Goal: Task Accomplishment & Management: Manage account settings

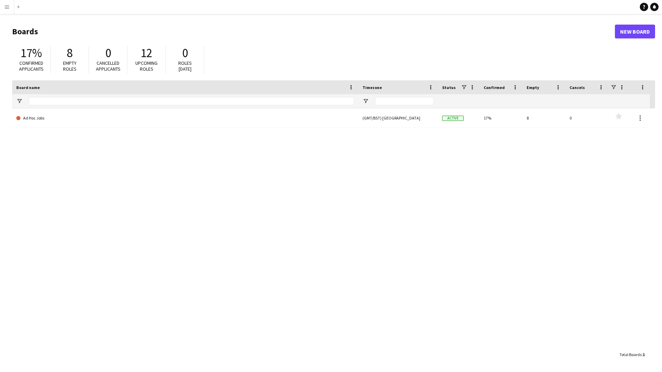
click at [2, 6] on button "Menu" at bounding box center [7, 7] width 14 height 14
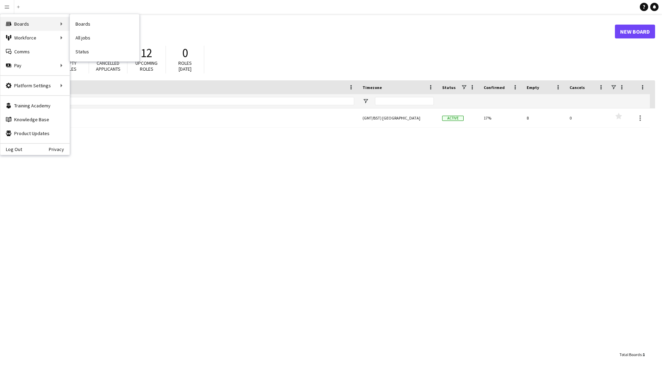
click at [26, 24] on div "Boards Boards" at bounding box center [34, 24] width 69 height 14
click at [282, 30] on h1 "Boards" at bounding box center [313, 31] width 603 height 10
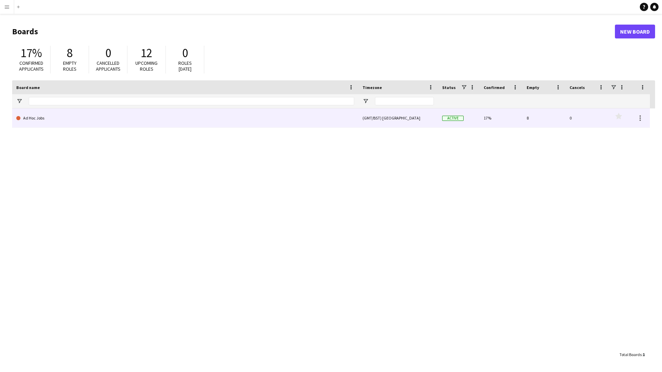
click at [43, 119] on link "Ad Hoc Jobs" at bounding box center [185, 117] width 338 height 19
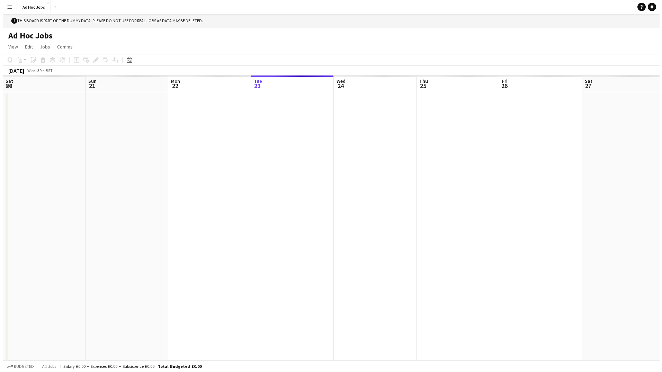
scroll to position [0, 166]
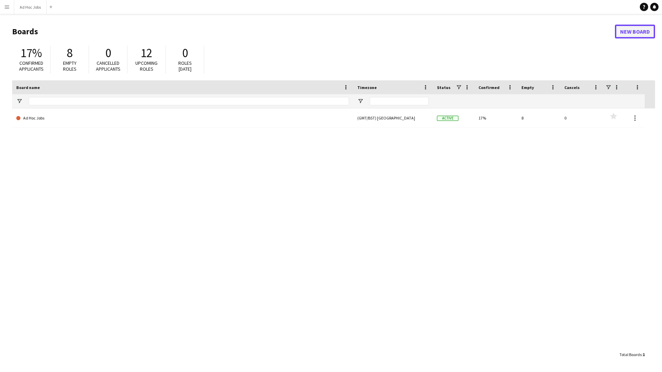
click at [624, 29] on link "New Board" at bounding box center [635, 32] width 40 height 14
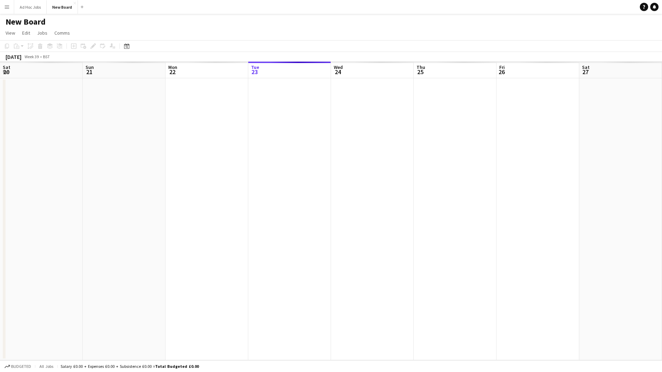
scroll to position [0, 166]
click at [26, 33] on span "Edit" at bounding box center [26, 33] width 8 height 6
click at [39, 34] on span "Jobs" at bounding box center [42, 33] width 10 height 6
click at [54, 33] on span "Comms" at bounding box center [62, 33] width 16 height 6
click at [14, 38] on app-page-menu "View Day view expanded Day view collapsed Month view Date picker Jump to [DATE]…" at bounding box center [331, 33] width 662 height 13
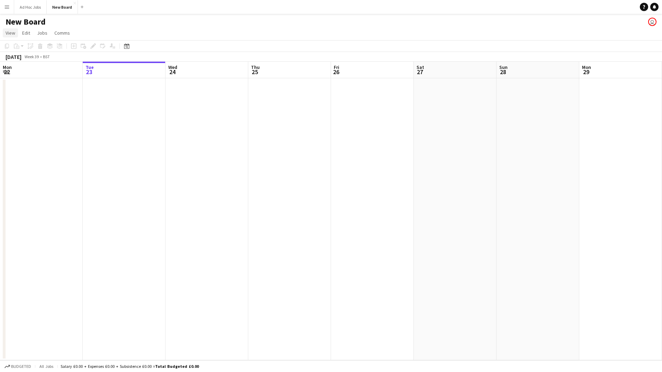
click at [12, 33] on span "View" at bounding box center [11, 33] width 10 height 6
click at [158, 168] on app-date-cell at bounding box center [124, 219] width 83 height 282
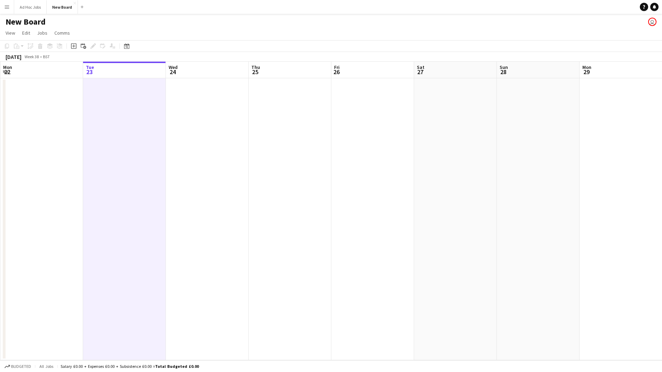
click at [131, 110] on app-date-cell at bounding box center [124, 219] width 83 height 282
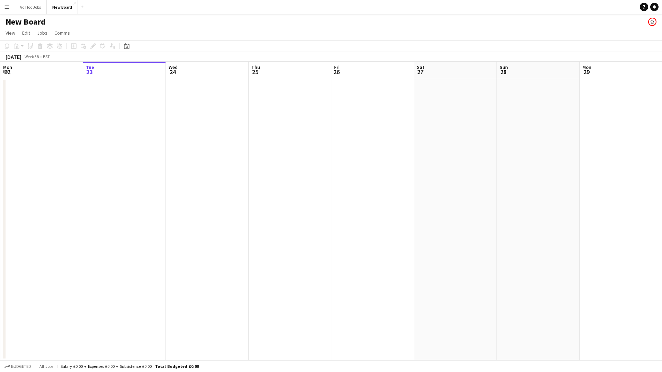
click at [131, 110] on app-date-cell at bounding box center [124, 219] width 83 height 282
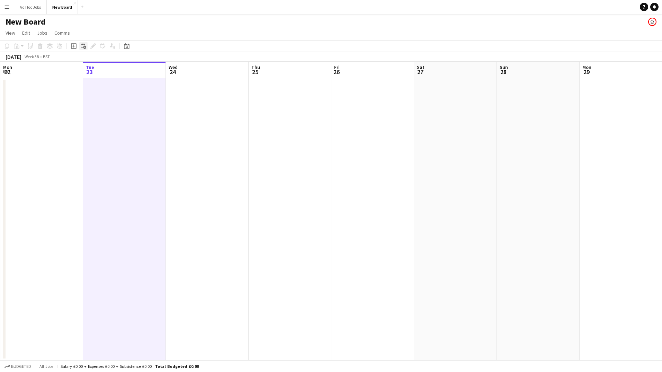
click at [81, 48] on icon "Add linked Job" at bounding box center [84, 46] width 6 height 6
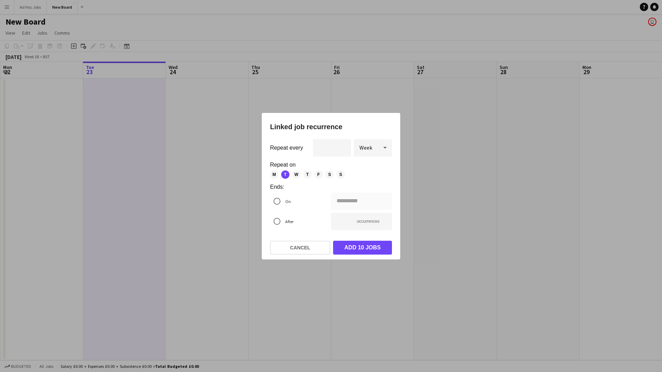
click at [365, 148] on span "Week" at bounding box center [365, 147] width 13 height 7
click at [362, 166] on span "Day" at bounding box center [372, 166] width 27 height 7
type input "**********"
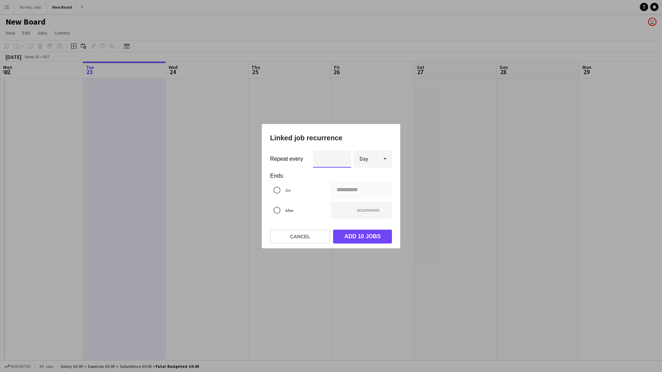
type input "*"
type input "**********"
click at [342, 156] on input "*" at bounding box center [332, 158] width 38 height 17
type input "*"
type input "**********"
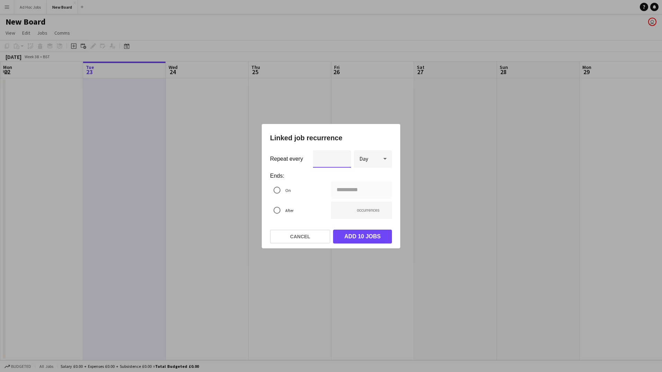
type input "*"
click at [342, 161] on input "*" at bounding box center [332, 158] width 38 height 17
click at [347, 214] on input "**" at bounding box center [361, 210] width 61 height 17
click at [343, 211] on input "**" at bounding box center [361, 210] width 61 height 17
type input "*"
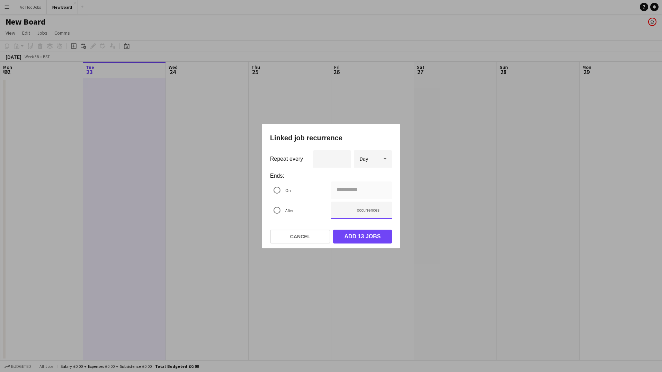
type input "**********"
type input "**"
click at [360, 235] on button "Add 13 jobs" at bounding box center [362, 237] width 59 height 14
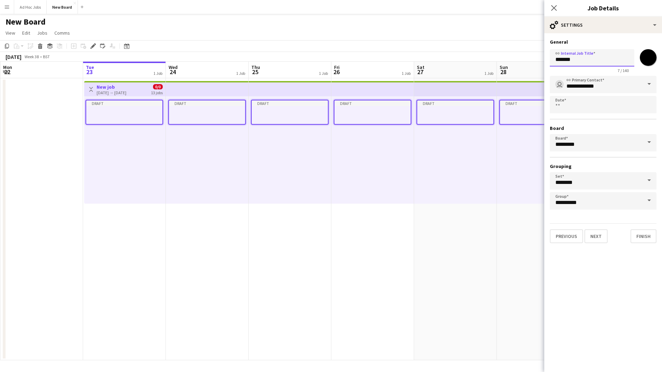
drag, startPoint x: 577, startPoint y: 55, endPoint x: 529, endPoint y: 60, distance: 48.4
click at [529, 60] on body "Menu Boards Boards Boards All jobs Status Workforce Workforce My Workforce Recr…" at bounding box center [331, 186] width 662 height 372
type input "*******"
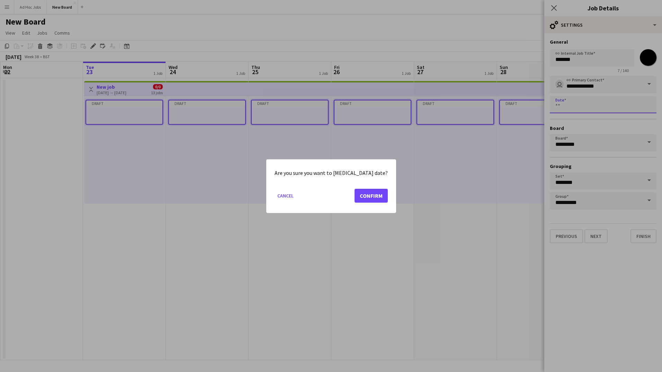
click at [615, 100] on body "Menu Boards Boards Boards All jobs Status Workforce Workforce My Workforce Recr…" at bounding box center [331, 186] width 662 height 372
click at [373, 201] on button "Confirm" at bounding box center [371, 195] width 33 height 14
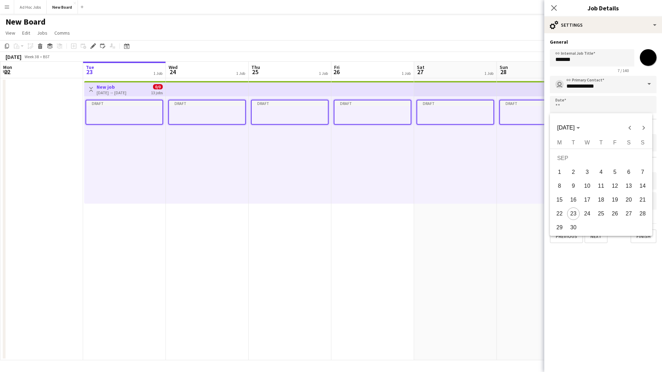
click at [641, 212] on span "28" at bounding box center [642, 213] width 12 height 12
type input "**********"
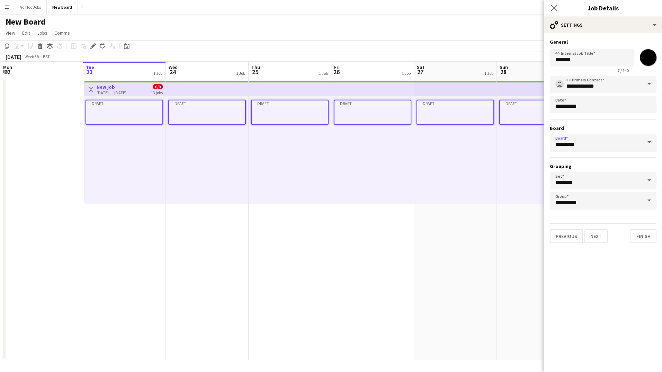
click at [604, 142] on input "*********" at bounding box center [603, 142] width 107 height 17
drag, startPoint x: 604, startPoint y: 142, endPoint x: 548, endPoint y: 150, distance: 56.7
click at [548, 150] on form "**********" at bounding box center [603, 141] width 118 height 204
click at [601, 154] on div at bounding box center [603, 154] width 107 height 6
click at [604, 161] on div "**********" at bounding box center [603, 146] width 107 height 140
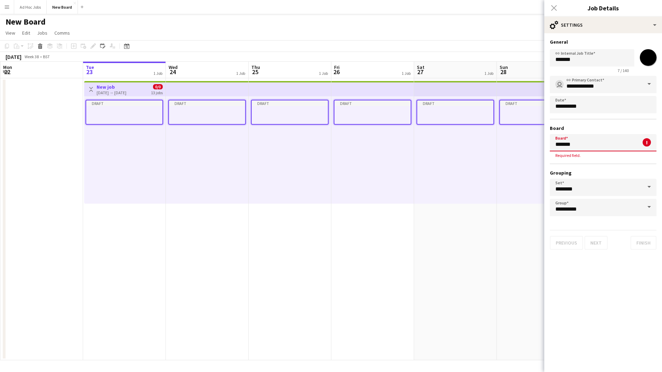
click at [588, 144] on input "*******" at bounding box center [603, 142] width 107 height 17
click at [607, 177] on span "New Board [BST]" at bounding box center [603, 179] width 96 height 7
type input "*********"
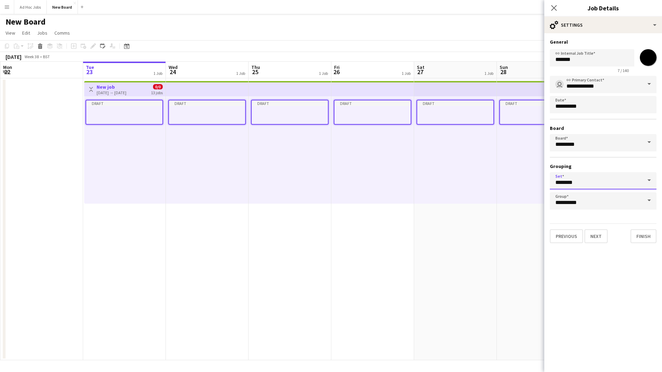
click at [607, 182] on input "********" at bounding box center [603, 180] width 107 height 17
click at [617, 267] on mat-expansion-panel "**********" at bounding box center [603, 202] width 118 height 339
click at [639, 199] on input "**********" at bounding box center [603, 200] width 107 height 17
click at [650, 277] on mat-expansion-panel "**********" at bounding box center [603, 202] width 118 height 339
click at [647, 233] on button "Finish" at bounding box center [644, 236] width 26 height 14
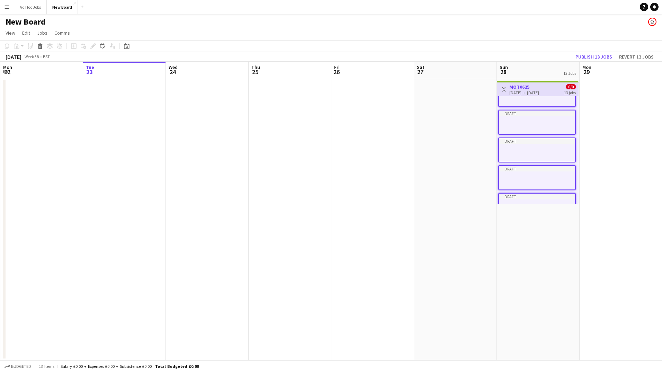
scroll to position [0, 0]
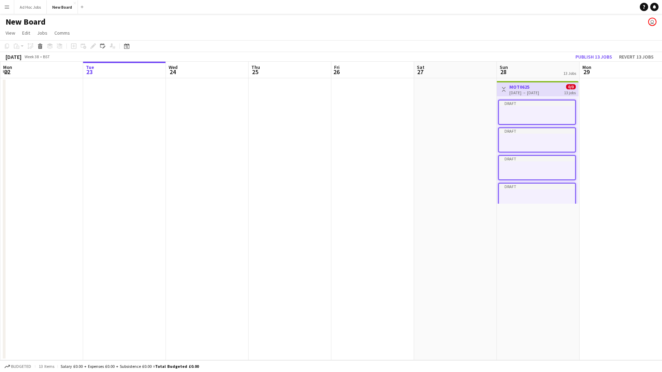
click at [539, 92] on div "[DATE] → [DATE]" at bounding box center [524, 92] width 30 height 5
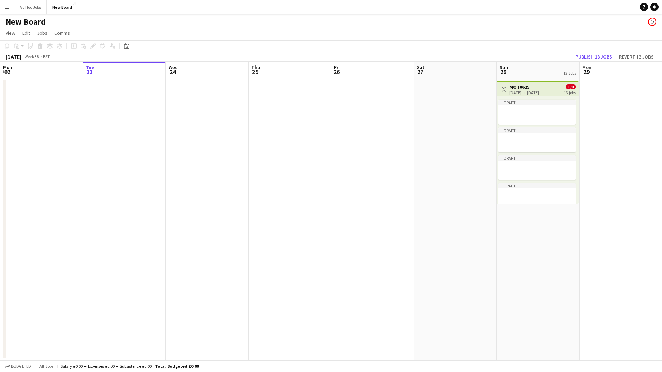
drag, startPoint x: 550, startPoint y: 94, endPoint x: 522, endPoint y: 94, distance: 28.1
click at [522, 94] on div "[DATE] → [DATE]" at bounding box center [524, 92] width 30 height 5
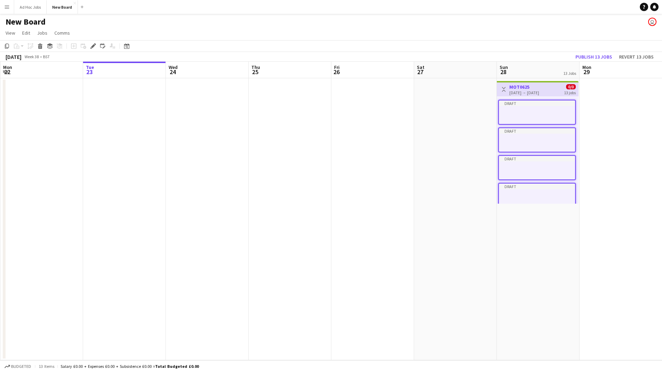
click at [524, 92] on div "[DATE] → [DATE]" at bounding box center [524, 92] width 30 height 5
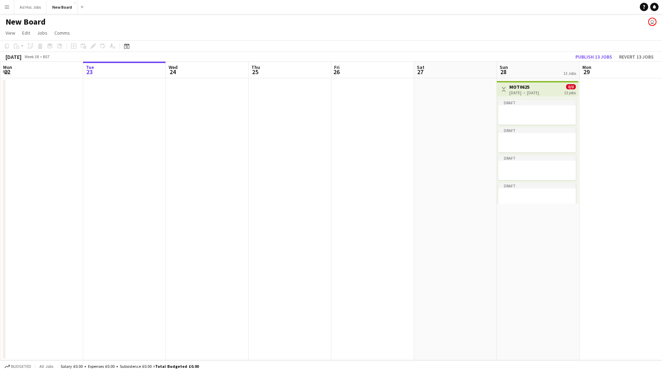
click at [524, 92] on div "[DATE] → [DATE]" at bounding box center [524, 92] width 30 height 5
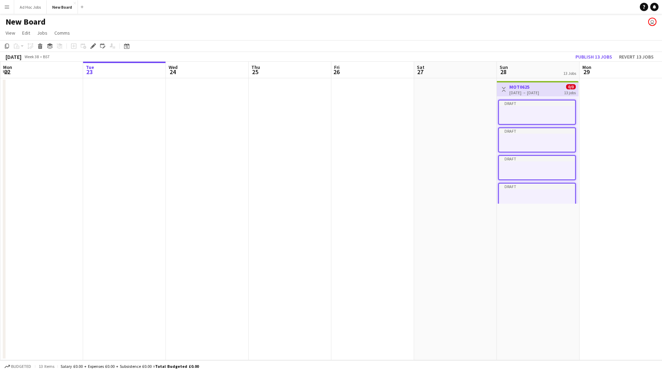
click at [524, 92] on div "[DATE] → [DATE]" at bounding box center [524, 92] width 30 height 5
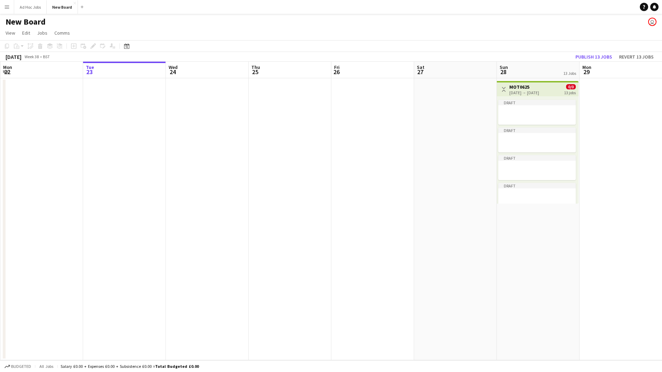
click at [524, 92] on div "[DATE] → [DATE]" at bounding box center [524, 92] width 30 height 5
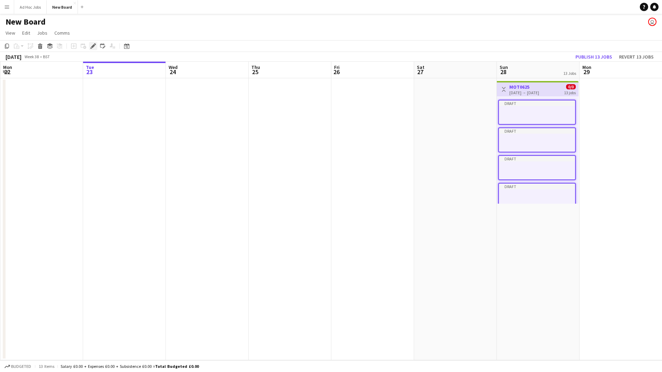
click at [91, 44] on icon "Edit" at bounding box center [93, 46] width 6 height 6
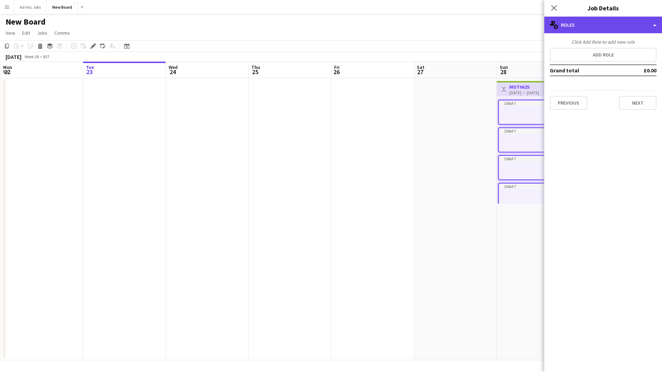
drag, startPoint x: 569, startPoint y: 27, endPoint x: 579, endPoint y: 25, distance: 10.3
click at [569, 27] on div "multiple-users-add Roles" at bounding box center [603, 25] width 118 height 17
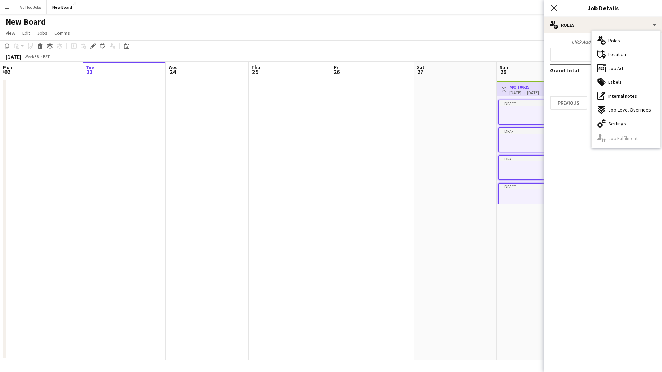
click at [554, 10] on icon "Close pop-in" at bounding box center [554, 8] width 7 height 7
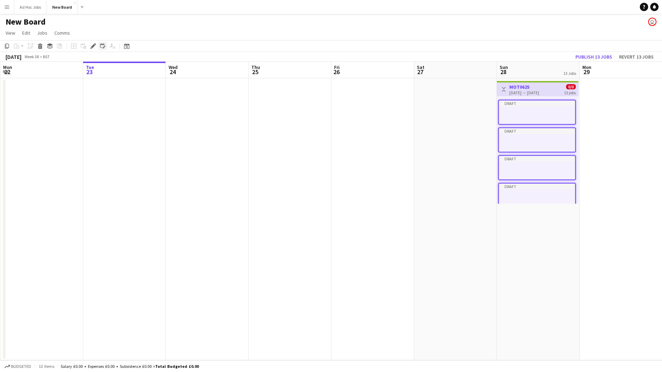
click at [104, 49] on div "Edit linked Job" at bounding box center [103, 46] width 8 height 8
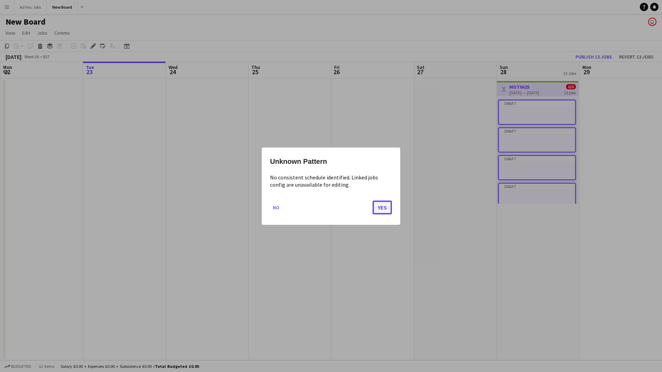
click at [389, 206] on button "Yes" at bounding box center [382, 207] width 19 height 14
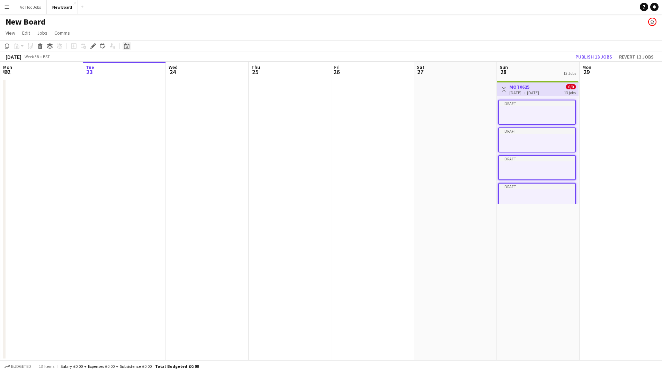
click at [130, 48] on div "Date picker" at bounding box center [127, 46] width 8 height 8
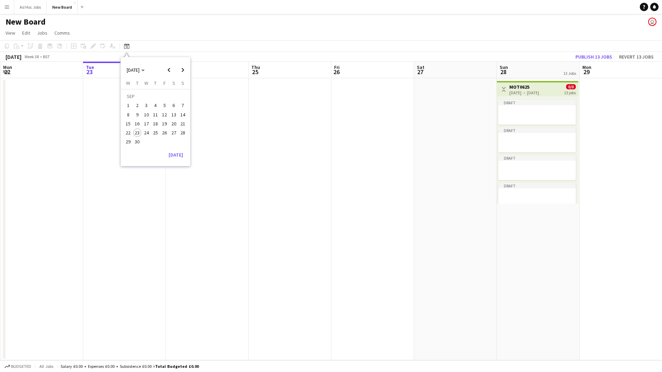
click at [178, 135] on button "28" at bounding box center [182, 132] width 9 height 9
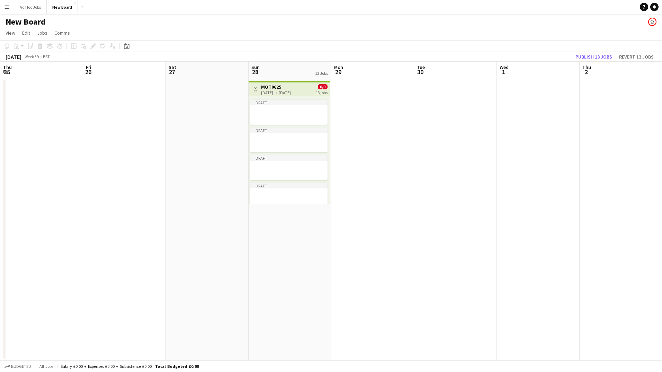
scroll to position [0, 238]
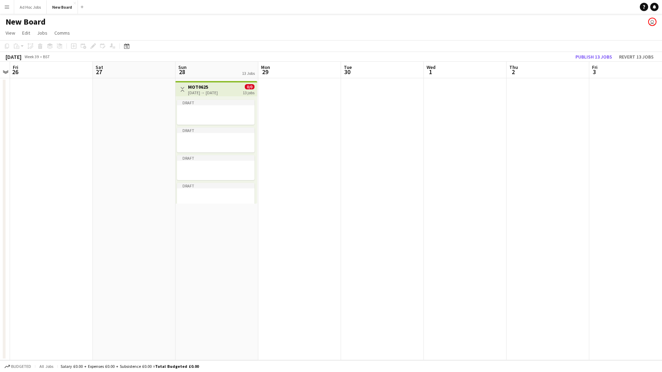
click at [212, 91] on div "[DATE] → [DATE]" at bounding box center [203, 92] width 30 height 5
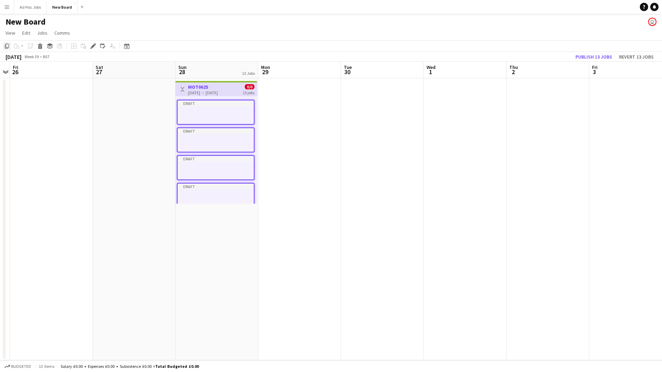
click at [10, 46] on div "Copy" at bounding box center [7, 46] width 8 height 8
click at [26, 29] on link "Edit" at bounding box center [26, 32] width 14 height 9
click at [110, 28] on app-page-menu "View Day view expanded Day view collapsed Month view Date picker Jump to [DATE]…" at bounding box center [331, 33] width 662 height 13
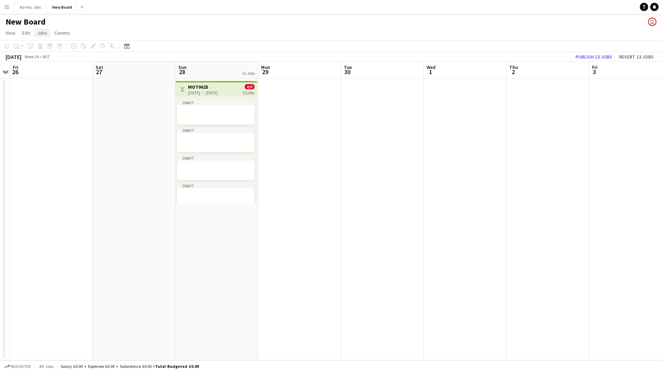
click at [44, 35] on span "Jobs" at bounding box center [42, 33] width 10 height 6
click at [213, 29] on app-page-menu "View Day view expanded Day view collapsed Month view Date picker Jump to [DATE]…" at bounding box center [331, 33] width 662 height 13
click at [209, 89] on h3 "MOT0625" at bounding box center [203, 87] width 30 height 6
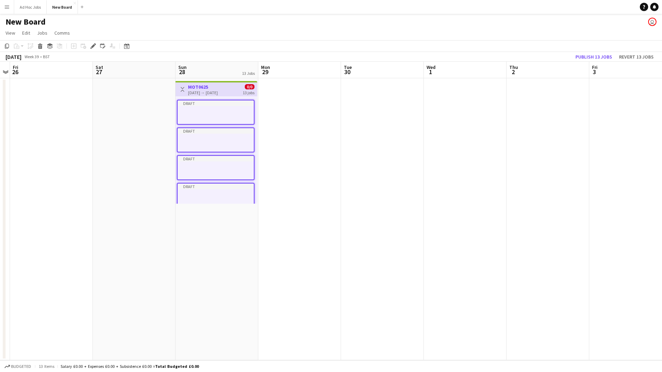
click at [209, 91] on div "[DATE] → [DATE]" at bounding box center [203, 92] width 30 height 5
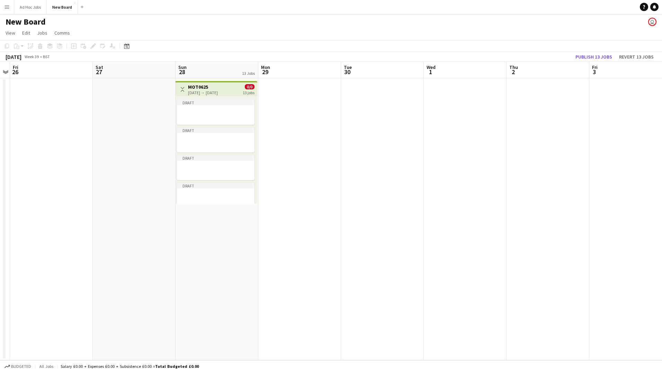
click at [209, 91] on div "[DATE] → [DATE]" at bounding box center [203, 92] width 30 height 5
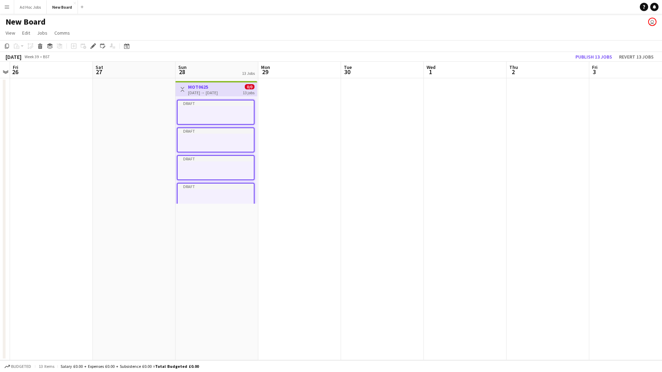
drag, startPoint x: 209, startPoint y: 91, endPoint x: 196, endPoint y: 90, distance: 12.9
click at [196, 90] on div "[DATE] → [DATE]" at bounding box center [203, 92] width 30 height 5
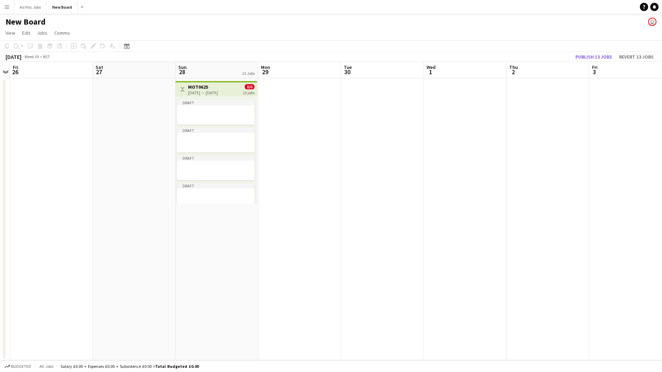
click at [196, 90] on div "[DATE] → [DATE]" at bounding box center [203, 92] width 30 height 5
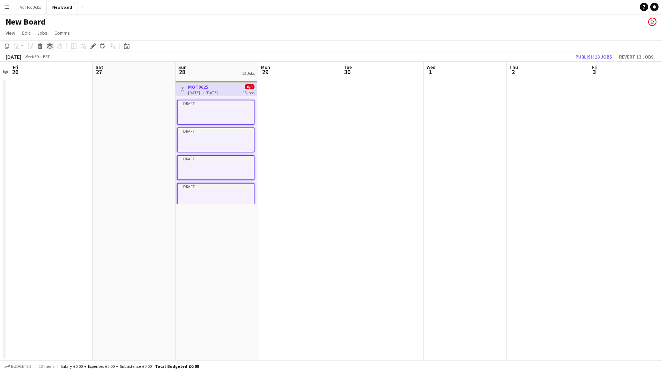
click at [52, 47] on icon "Group" at bounding box center [50, 46] width 6 height 6
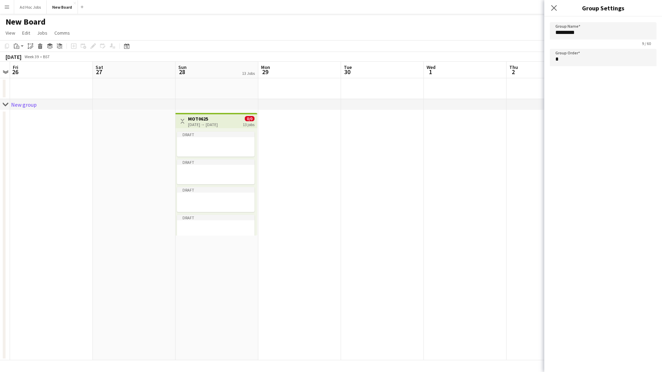
click at [218, 120] on h3 "MOT0625" at bounding box center [203, 119] width 30 height 6
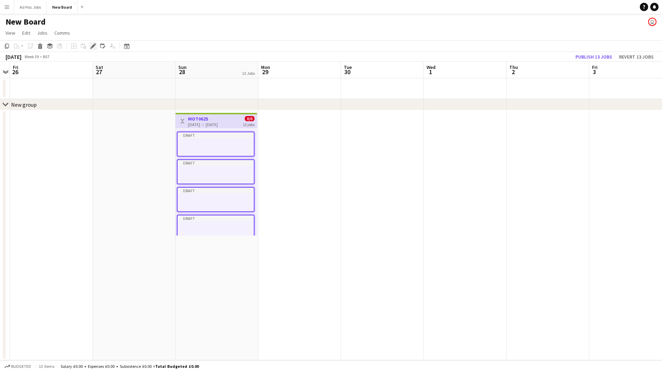
click at [93, 46] on icon at bounding box center [93, 46] width 4 height 4
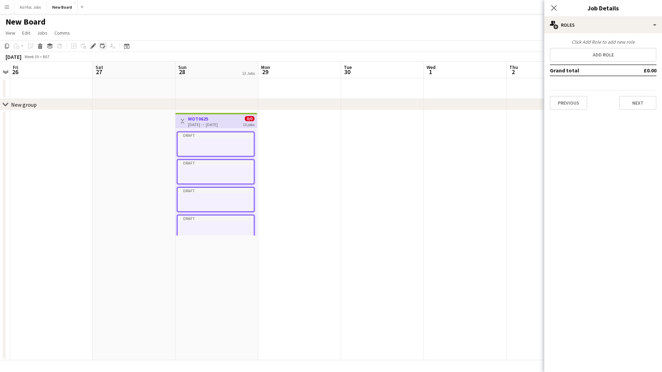
click at [103, 44] on icon at bounding box center [102, 45] width 5 height 5
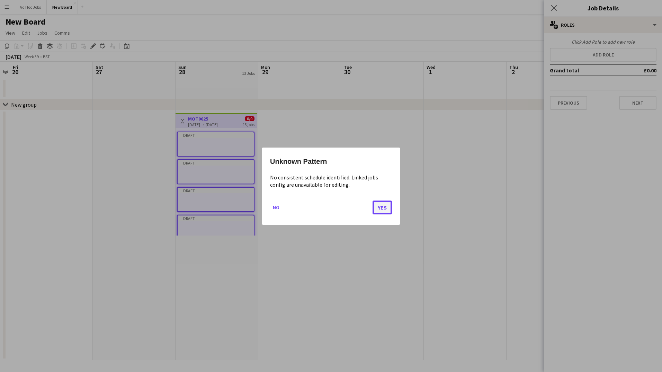
click at [381, 210] on button "Yes" at bounding box center [382, 207] width 19 height 14
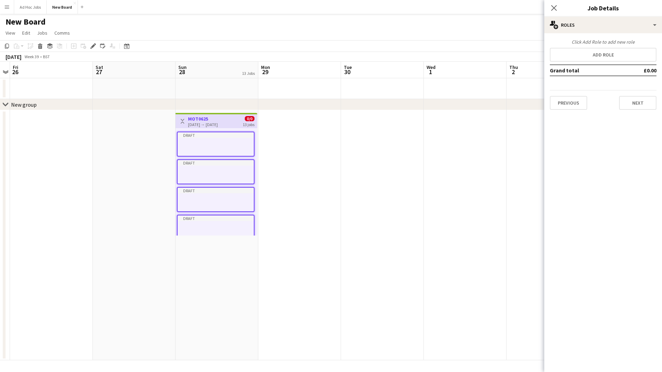
click at [224, 135] on div "Draft" at bounding box center [216, 135] width 76 height 6
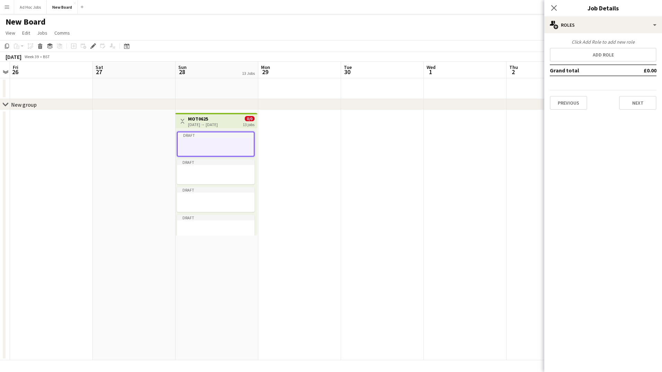
click at [218, 126] on div "[DATE] → [DATE]" at bounding box center [203, 124] width 30 height 5
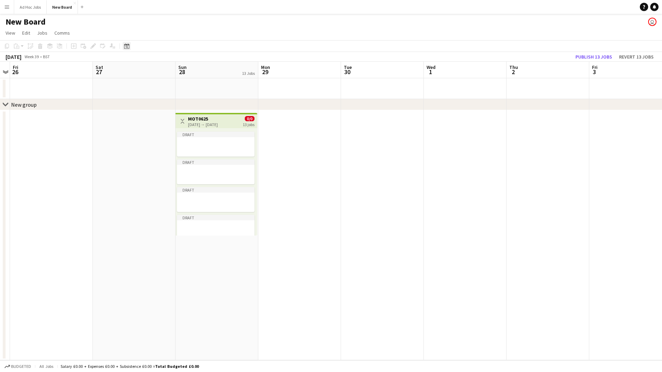
click at [125, 45] on icon "Date picker" at bounding box center [127, 46] width 6 height 6
click at [218, 121] on h3 "MOT0625" at bounding box center [203, 119] width 30 height 6
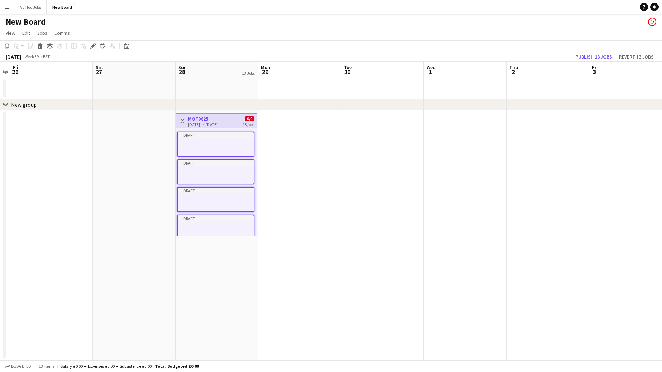
drag, startPoint x: 227, startPoint y: 121, endPoint x: 206, endPoint y: 123, distance: 21.3
click at [206, 123] on div "[DATE] → [DATE]" at bounding box center [203, 124] width 30 height 5
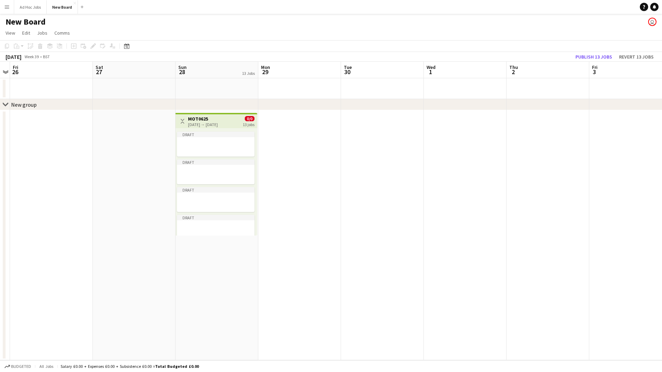
click at [223, 130] on div "Draft Draft Draft Draft Draft Draft Draft Draft Draft Draft Draft Draft Draft" at bounding box center [217, 181] width 82 height 107
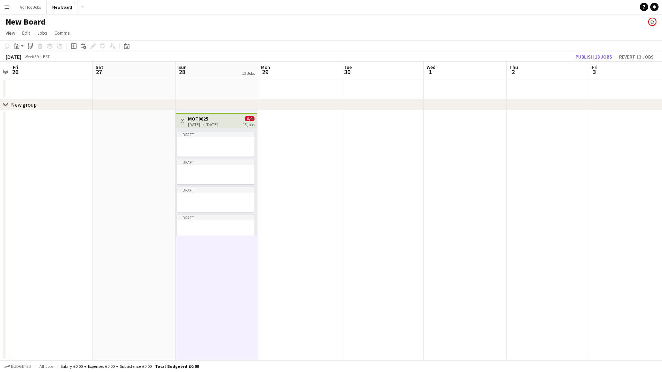
click at [216, 121] on h3 "MOT0625" at bounding box center [203, 119] width 30 height 6
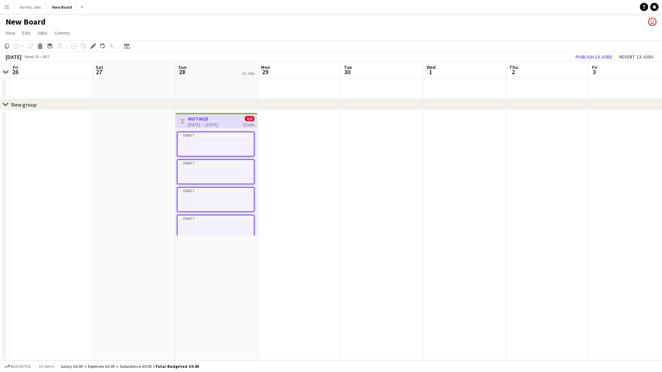
click at [39, 46] on icon "Delete" at bounding box center [40, 46] width 6 height 6
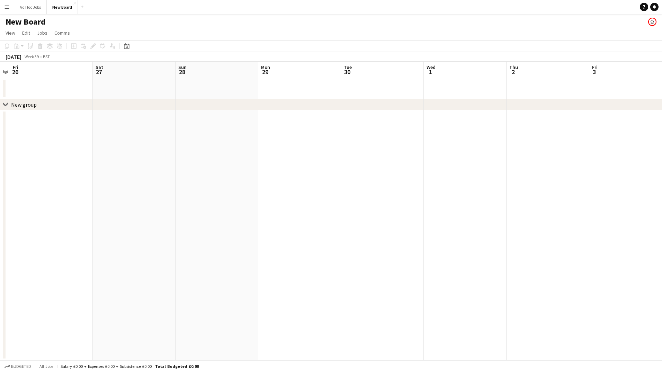
scroll to position [0, 238]
click at [104, 138] on app-date-cell at bounding box center [134, 235] width 83 height 250
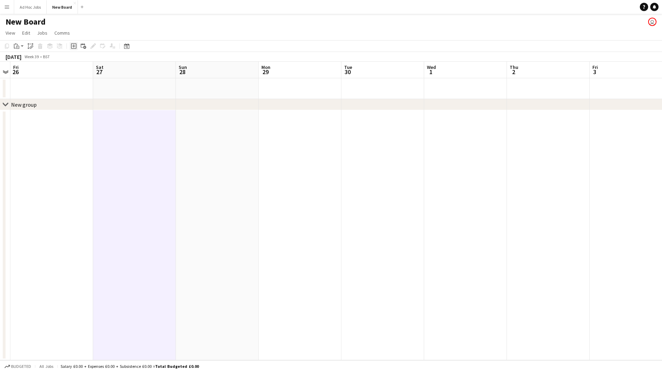
click at [73, 46] on icon at bounding box center [73, 46] width 3 height 3
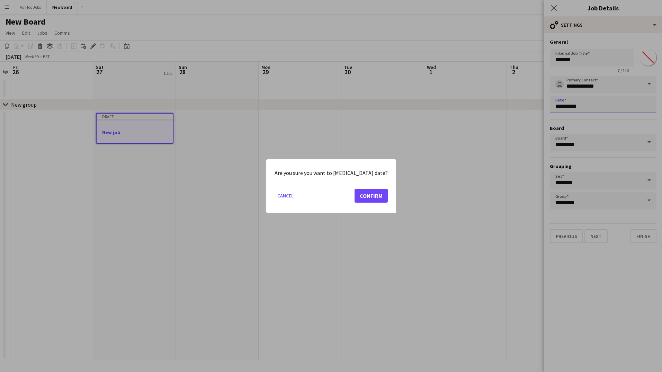
click at [594, 112] on body "Menu Boards Boards Boards All jobs Status Workforce Workforce My Workforce Recr…" at bounding box center [331, 186] width 662 height 372
click at [355, 196] on button "Confirm" at bounding box center [371, 195] width 33 height 14
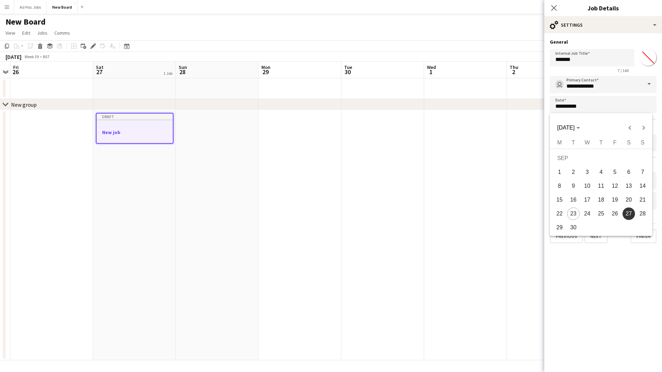
click at [639, 210] on span "28" at bounding box center [642, 213] width 12 height 12
type input "**********"
click at [600, 237] on button "Next" at bounding box center [596, 236] width 23 height 14
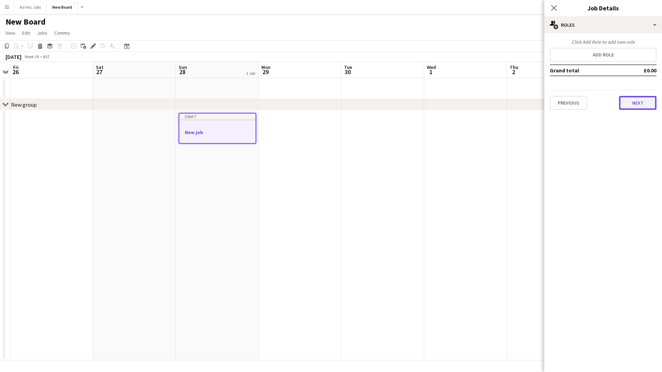
click at [637, 105] on button "Next" at bounding box center [637, 103] width 37 height 14
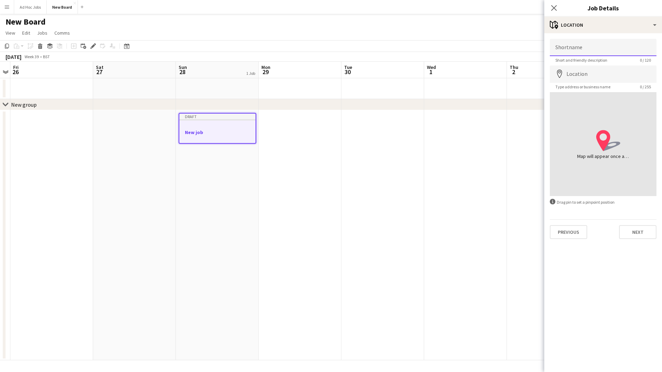
click at [611, 47] on input "Shortname" at bounding box center [603, 47] width 107 height 17
type input "*******"
click at [649, 231] on button "Next" at bounding box center [637, 232] width 37 height 14
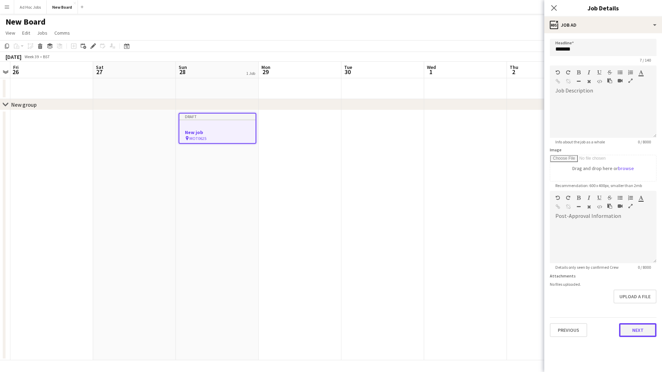
click at [644, 326] on button "Next" at bounding box center [637, 330] width 37 height 14
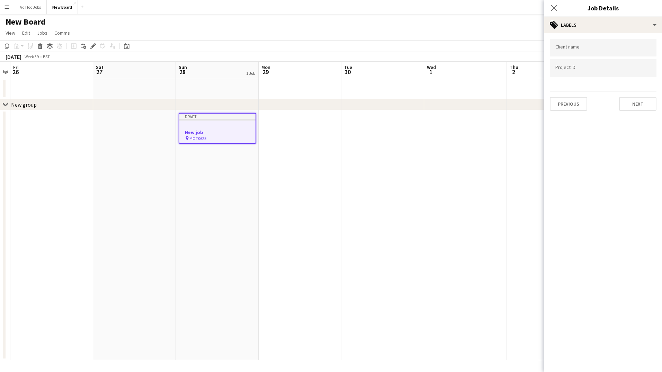
click at [633, 113] on div "Client name Project ID Previous Next" at bounding box center [603, 74] width 118 height 83
click at [635, 103] on button "Next" at bounding box center [637, 104] width 37 height 14
click at [638, 75] on button "Next" at bounding box center [637, 72] width 37 height 14
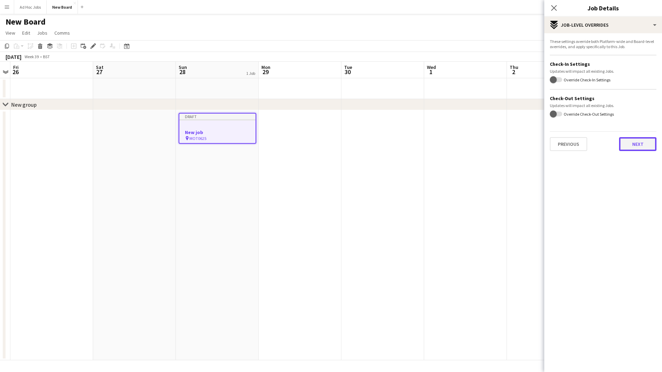
click at [627, 151] on button "Next" at bounding box center [637, 144] width 37 height 14
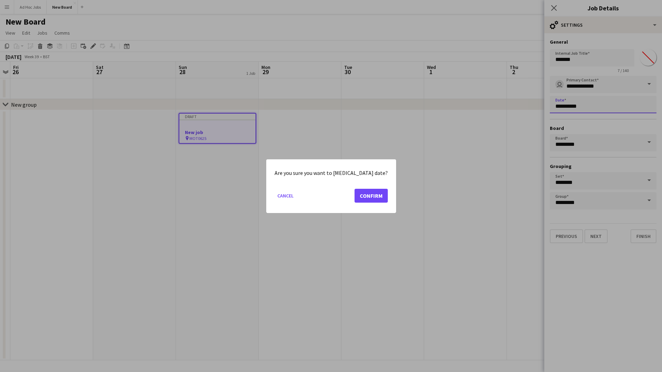
click at [603, 101] on body "Menu Boards Boards Boards All jobs Status Workforce Workforce My Workforce Recr…" at bounding box center [331, 186] width 662 height 372
click at [296, 199] on button "Cancel" at bounding box center [286, 195] width 22 height 11
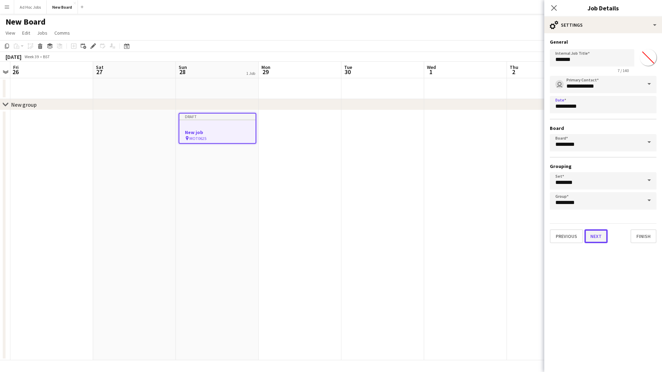
click at [600, 238] on button "Next" at bounding box center [596, 236] width 23 height 14
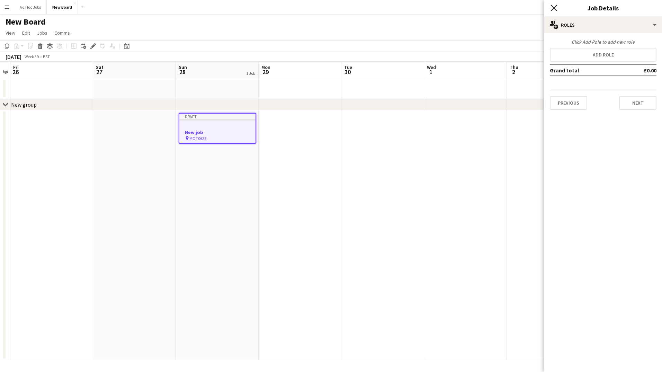
click at [553, 9] on icon at bounding box center [554, 8] width 7 height 7
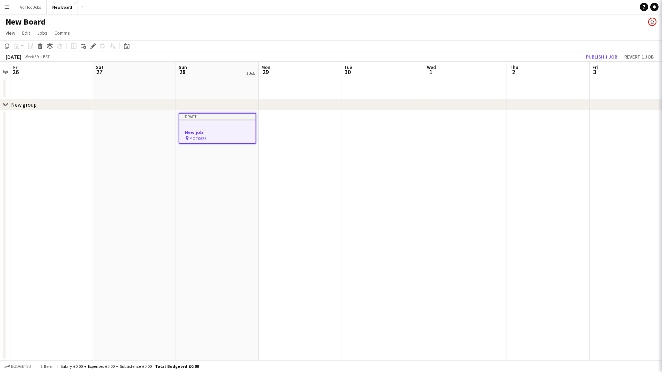
click at [259, 166] on app-date-cell at bounding box center [300, 235] width 83 height 250
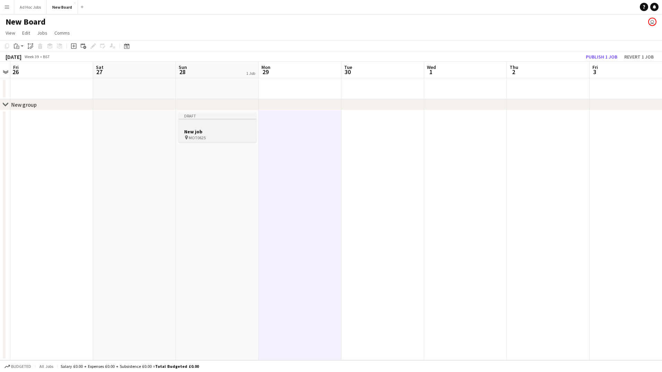
click at [247, 133] on h3 "New job" at bounding box center [218, 131] width 78 height 6
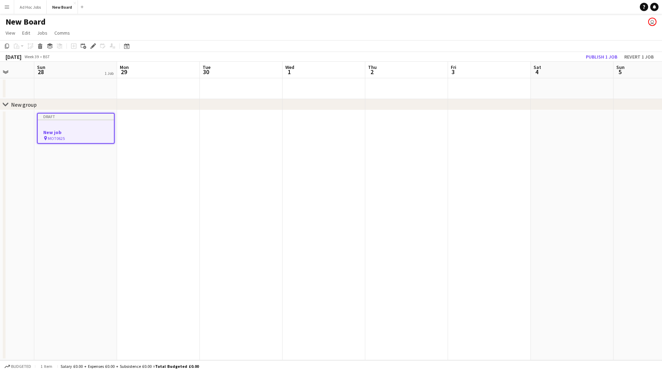
scroll to position [0, 223]
drag, startPoint x: 251, startPoint y: 131, endPoint x: 100, endPoint y: 142, distance: 150.7
click at [100, 142] on app-calendar-viewport "Thu 25 Fri 26 Sat 27 Sun 28 1 Job Mon 29 Tue 30 Wed 1 Thu 2 Fri 3 Sat 4 Sun 5 M…" at bounding box center [331, 211] width 662 height 299
drag, startPoint x: 92, startPoint y: 136, endPoint x: 97, endPoint y: 129, distance: 8.1
click at [96, 129] on h3 "New job" at bounding box center [67, 132] width 76 height 6
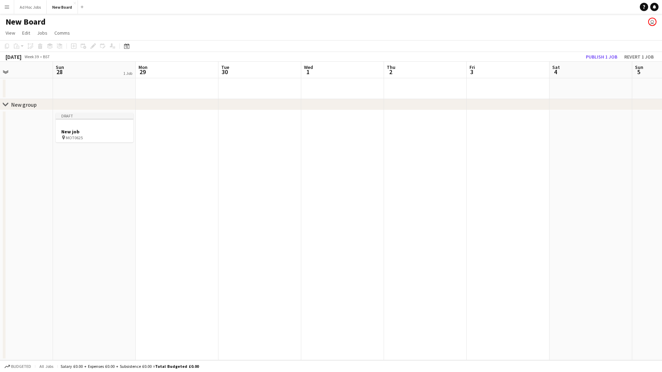
scroll to position [0, 225]
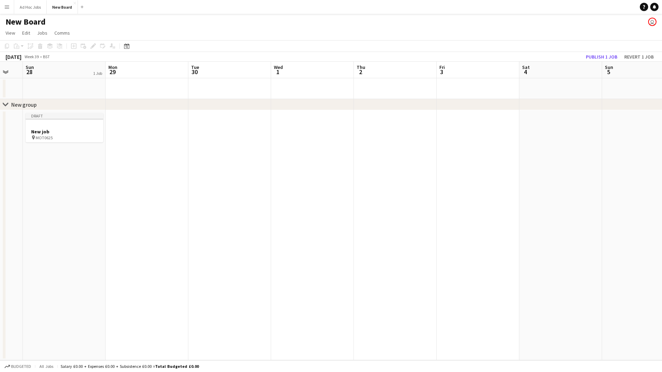
drag, startPoint x: 99, startPoint y: 128, endPoint x: 96, endPoint y: 132, distance: 5.2
click at [96, 132] on app-calendar-viewport "Thu 25 Fri 26 Sat 27 Sun 28 1 Job Mon 29 Tue 30 Wed 1 Thu 2 Fri 3 Sat 4 Sun 5 M…" at bounding box center [331, 211] width 662 height 299
click at [78, 128] on app-job-card "Draft New job pin MOT0625" at bounding box center [65, 127] width 78 height 29
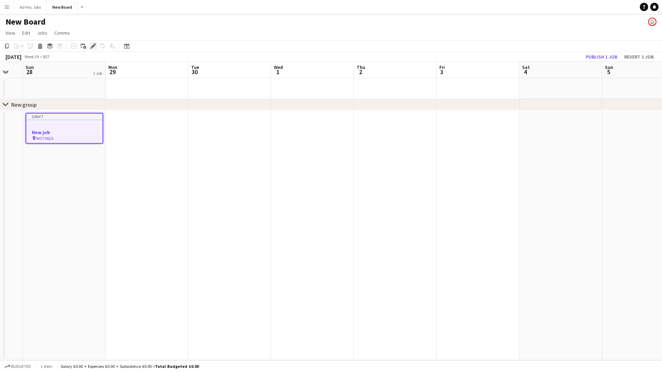
click at [95, 47] on icon "Edit" at bounding box center [93, 46] width 6 height 6
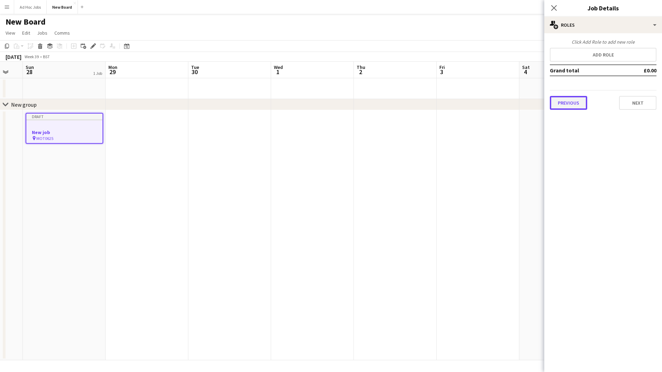
click at [581, 105] on button "Previous" at bounding box center [568, 103] width 37 height 14
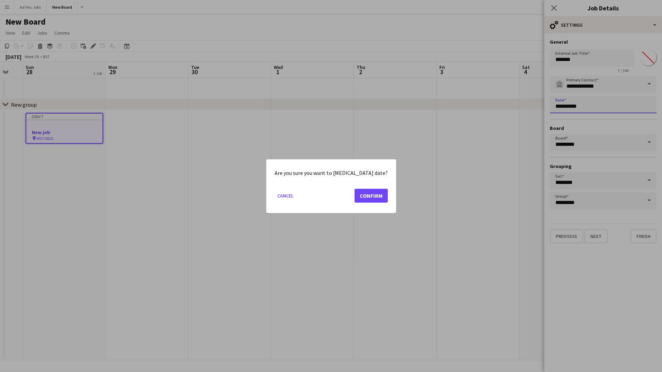
click at [586, 111] on body "Menu Boards Boards Boards All jobs Status Workforce Workforce My Workforce Recr…" at bounding box center [331, 186] width 662 height 372
click at [360, 186] on mat-dialog-actions "Cancel Confirm" at bounding box center [331, 197] width 113 height 29
click at [361, 191] on button "Confirm" at bounding box center [371, 195] width 33 height 14
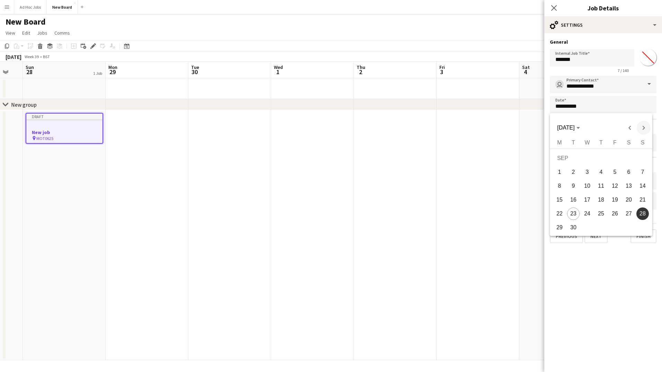
click at [640, 127] on span "Next month" at bounding box center [644, 128] width 14 height 14
click at [587, 179] on button "8" at bounding box center [587, 186] width 14 height 14
click at [590, 105] on body "Menu Boards Boards Boards All jobs Status Workforce Workforce My Workforce Recr…" at bounding box center [331, 186] width 662 height 372
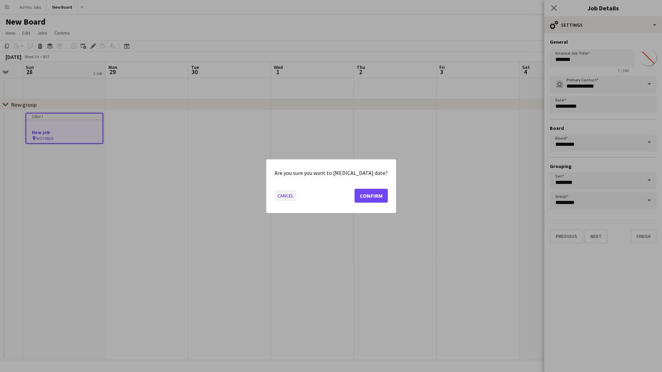
click at [287, 199] on button "Cancel" at bounding box center [286, 195] width 22 height 11
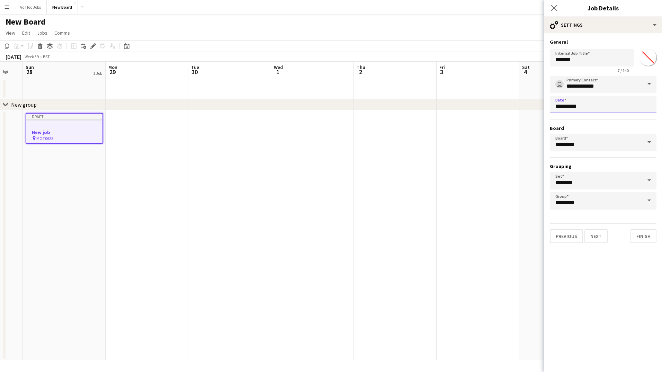
click at [591, 111] on input "**********" at bounding box center [603, 104] width 107 height 17
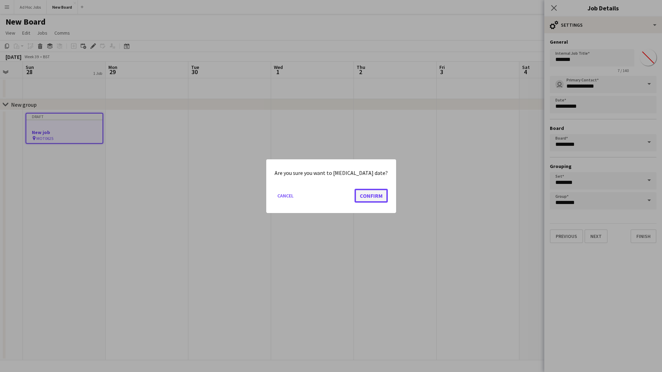
click at [355, 189] on button "Confirm" at bounding box center [371, 195] width 33 height 14
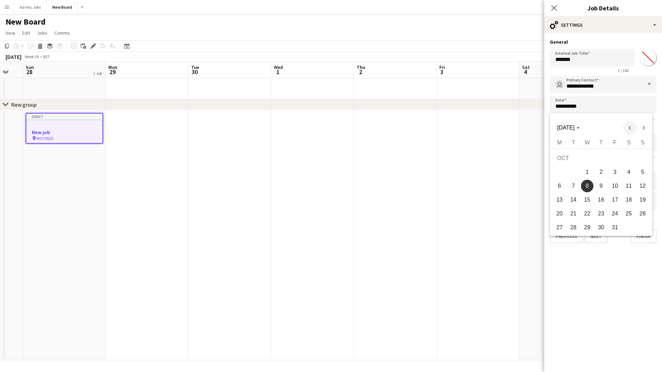
click at [632, 126] on span "Previous month" at bounding box center [630, 128] width 14 height 14
click at [639, 212] on span "28" at bounding box center [642, 213] width 12 height 12
type input "**********"
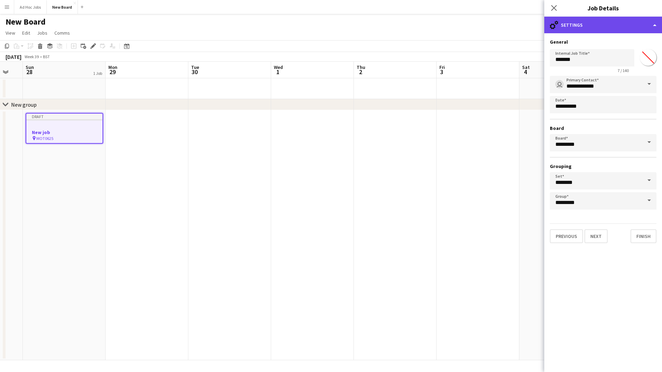
click at [587, 27] on div "cog-double-3 Settings" at bounding box center [603, 25] width 118 height 17
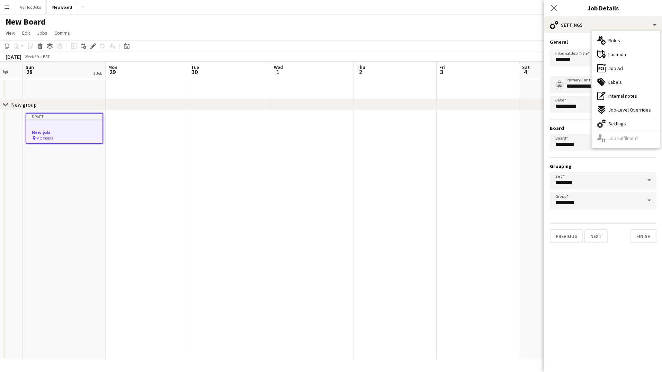
click at [633, 271] on mat-expansion-panel "**********" at bounding box center [603, 202] width 118 height 339
click at [291, 247] on app-date-cell at bounding box center [312, 235] width 83 height 250
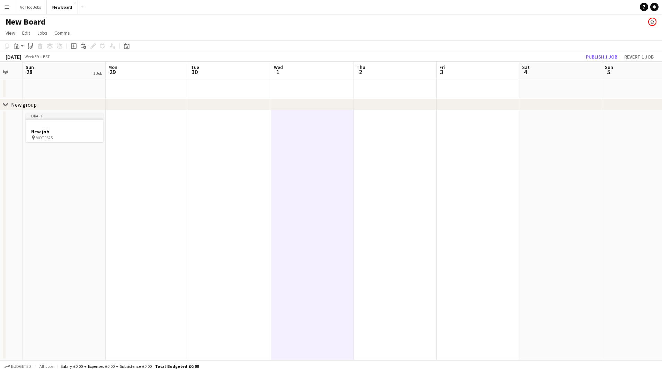
click at [80, 143] on app-date-cell "Draft New job pin MOT0625" at bounding box center [64, 235] width 83 height 250
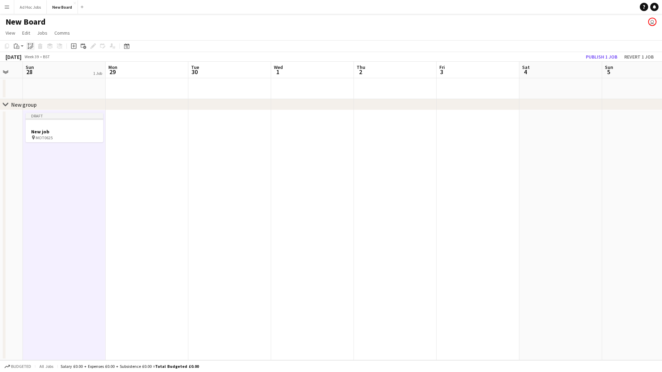
click at [33, 48] on icon "Paste linked Job" at bounding box center [31, 46] width 6 height 6
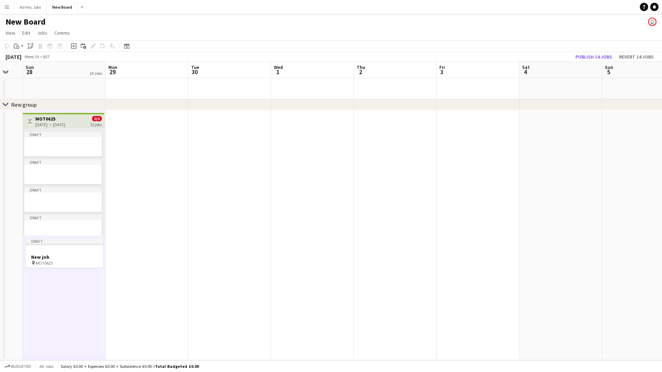
click at [59, 271] on app-date-cell "Toggle View MOT0625 [DATE] → [DATE] 0/0 13 jobs Draft Draft Draft Draft Draft D…" at bounding box center [64, 235] width 83 height 250
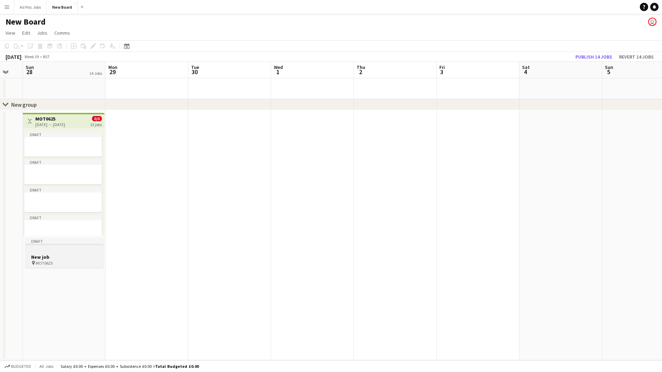
click at [69, 258] on h3 "New job" at bounding box center [65, 257] width 78 height 6
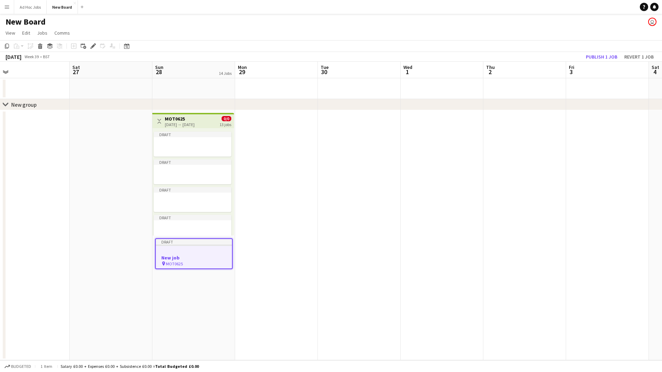
scroll to position [0, 162]
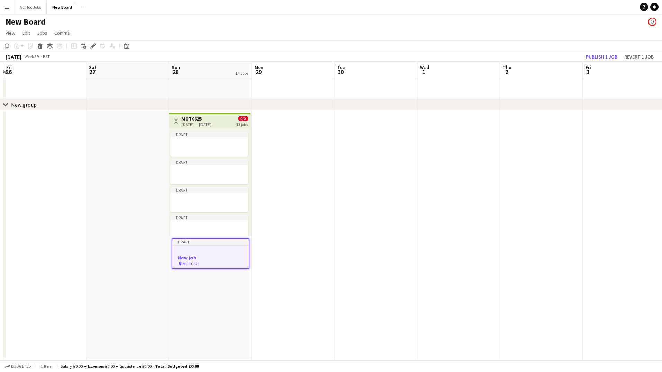
drag, startPoint x: 69, startPoint y: 258, endPoint x: 215, endPoint y: 272, distance: 146.8
click at [215, 272] on app-calendar-viewport "Wed 24 Thu 25 Fri 26 Sat 27 Sun 28 14 Jobs Mon 29 Tue 30 Wed 1 Thu 2 Fri 3 Sat …" at bounding box center [331, 211] width 662 height 299
click at [6, 45] on icon "Copy" at bounding box center [7, 46] width 6 height 6
click at [14, 34] on span "View" at bounding box center [11, 33] width 10 height 6
click at [28, 33] on span "Edit" at bounding box center [26, 33] width 8 height 6
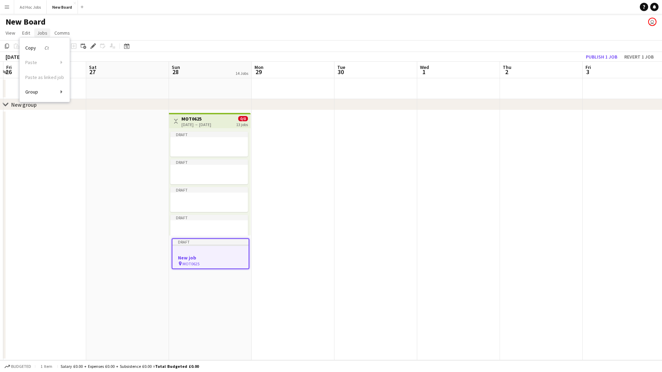
click at [41, 31] on span "Jobs" at bounding box center [42, 33] width 10 height 6
click at [52, 64] on span "Edit Job" at bounding box center [48, 62] width 17 height 6
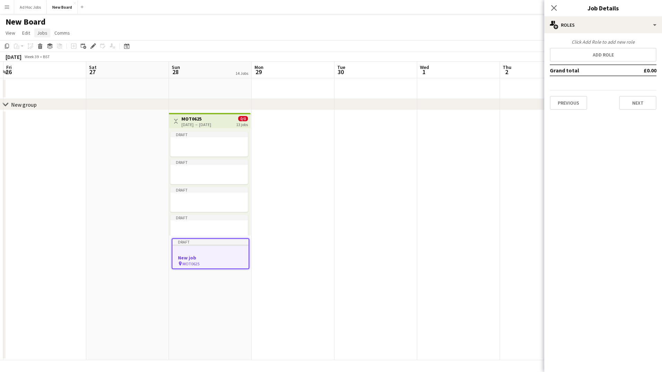
click at [41, 33] on span "Jobs" at bounding box center [42, 33] width 10 height 6
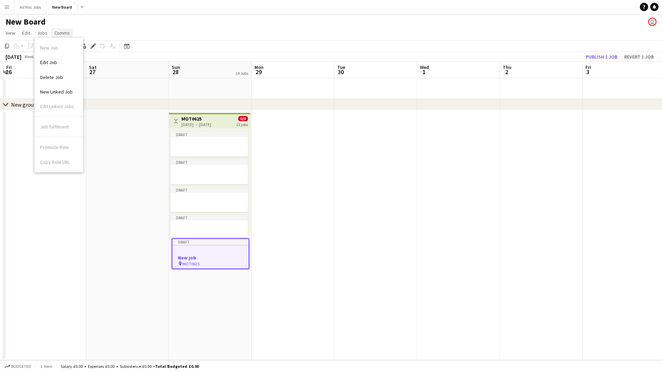
click at [60, 34] on span "Comms" at bounding box center [62, 33] width 16 height 6
click at [22, 8] on button "Ad Hoc Jobs Close" at bounding box center [30, 7] width 33 height 14
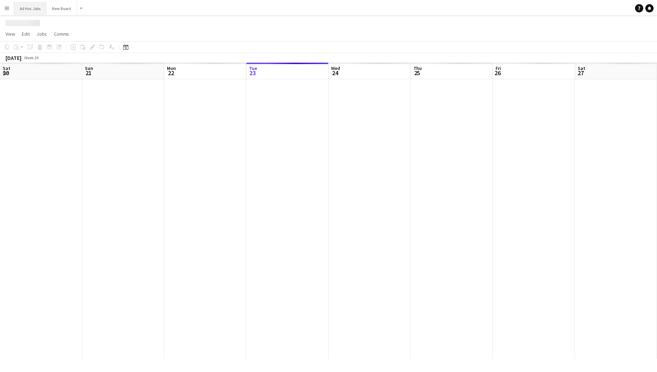
scroll to position [0, 166]
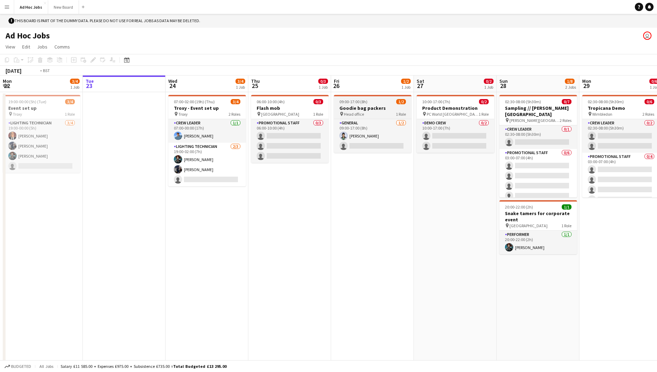
drag, startPoint x: 252, startPoint y: 300, endPoint x: 370, endPoint y: 106, distance: 227.0
click at [269, 267] on app-calendar-viewport "Sat 20 2/3 1 Job Sun 21 1/1 1 Job Mon 22 3/4 1 Job Tue 23 Wed 24 3/4 1 Job Thu …" at bounding box center [328, 224] width 657 height 299
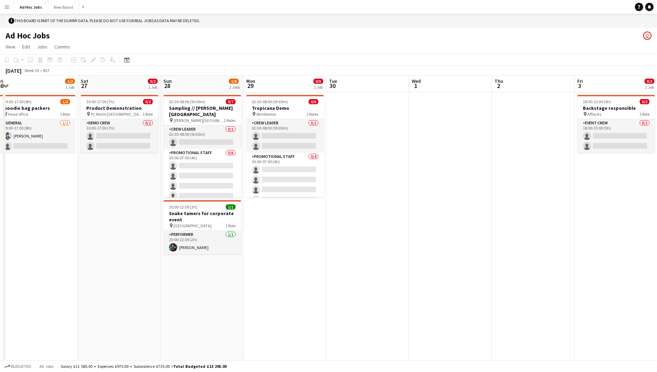
drag, startPoint x: 507, startPoint y: 293, endPoint x: 155, endPoint y: 280, distance: 352.4
click at [155, 280] on app-calendar-viewport "Tue 23 Wed 24 3/4 1 Job Thu 25 0/3 1 Job Fri 26 1/2 1 Job Sat 27 0/2 1 Job Sun …" at bounding box center [328, 224] width 657 height 299
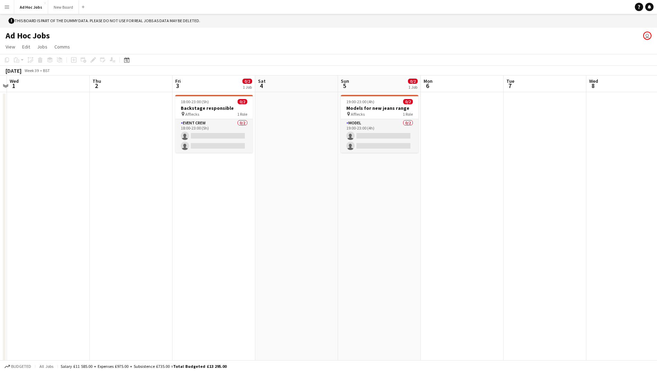
drag, startPoint x: 536, startPoint y: 240, endPoint x: 134, endPoint y: 274, distance: 403.5
click at [134, 274] on app-calendar-viewport "Sun 28 1/8 2 Jobs Mon 29 0/6 1 Job Tue 30 Wed 1 Thu 2 Fri 3 0/2 1 Job Sat 4 Sun…" at bounding box center [328, 224] width 657 height 299
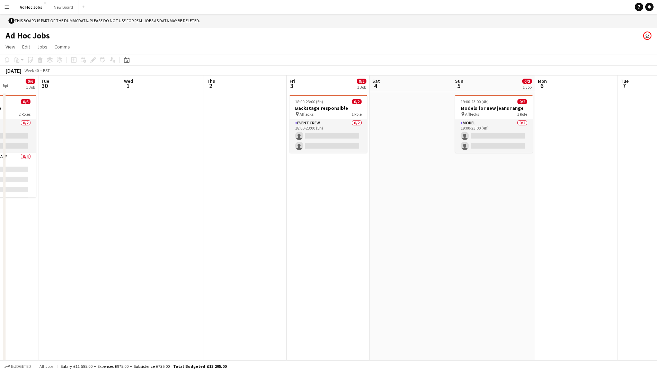
drag, startPoint x: 527, startPoint y: 215, endPoint x: 727, endPoint y: 291, distance: 213.6
click at [657, 291] on html "Menu Boards Boards Boards All jobs Status Workforce Workforce My Workforce Recr…" at bounding box center [328, 193] width 657 height 386
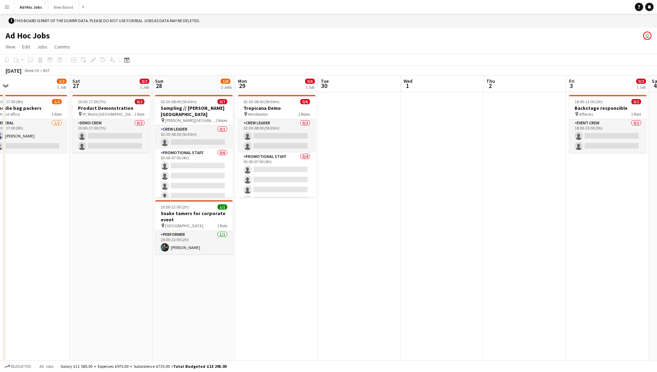
scroll to position [0, 177]
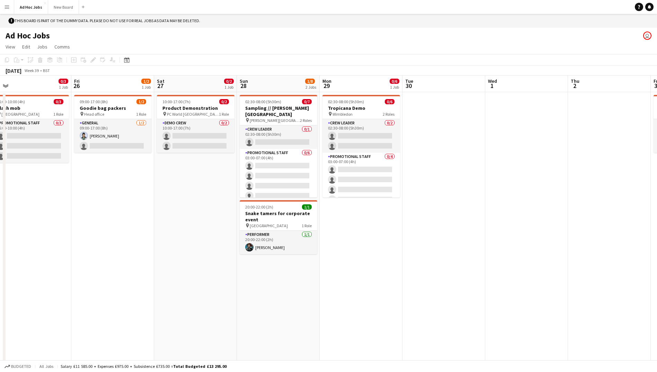
drag, startPoint x: 269, startPoint y: 222, endPoint x: 554, endPoint y: 233, distance: 284.6
click at [554, 233] on app-calendar-viewport "Tue 23 Wed 24 3/4 1 Job Thu 25 0/3 1 Job Fri 26 1/2 1 Job Sat 27 0/2 1 Job Sun …" at bounding box center [328, 224] width 657 height 299
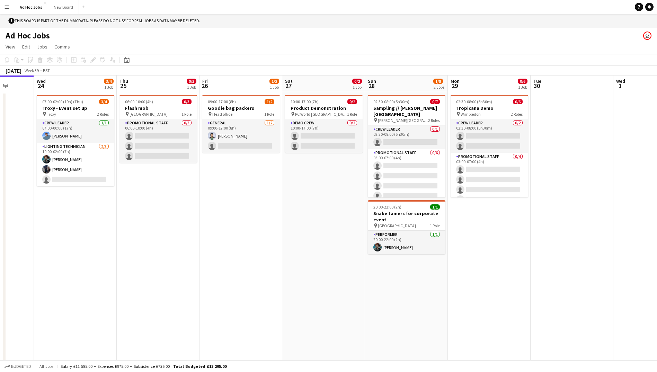
scroll to position [0, 200]
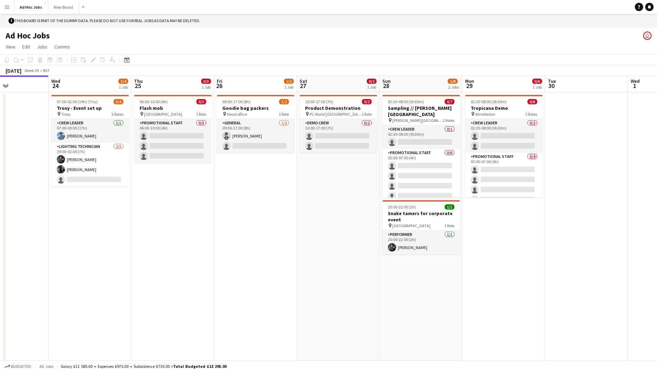
drag, startPoint x: 84, startPoint y: 217, endPoint x: 227, endPoint y: 234, distance: 143.7
click at [227, 234] on app-calendar-viewport "Sun 21 1/1 1 Job Mon 22 3/4 1 Job Tue 23 Wed 24 3/4 1 Job Thu 25 0/3 1 Job Fri …" at bounding box center [328, 224] width 657 height 299
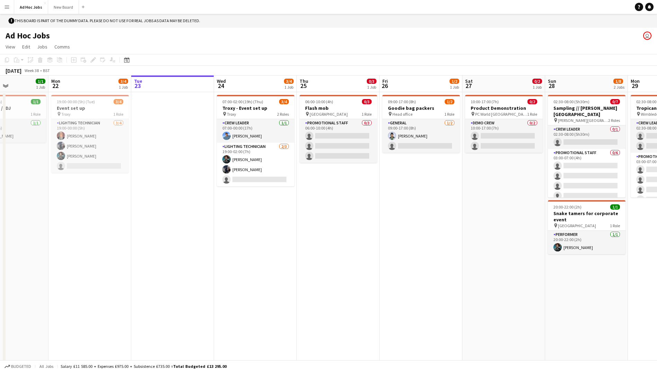
scroll to position [0, 152]
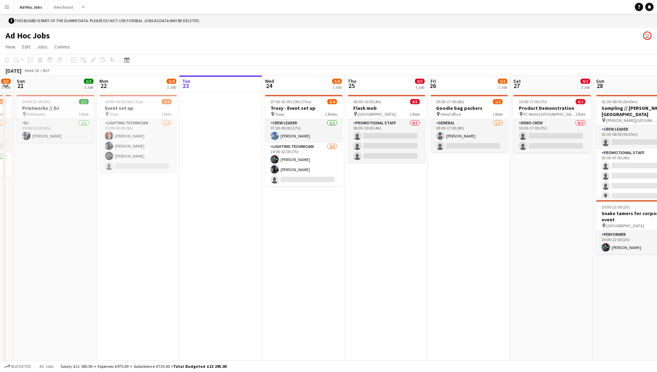
drag, startPoint x: 81, startPoint y: 234, endPoint x: 278, endPoint y: 271, distance: 201.2
click at [278, 271] on app-calendar-viewport "Fri 19 Sat 20 2/3 1 Job Sun 21 1/1 1 Job Mon 22 3/4 1 Job Tue 23 Wed 24 3/4 1 J…" at bounding box center [328, 224] width 657 height 299
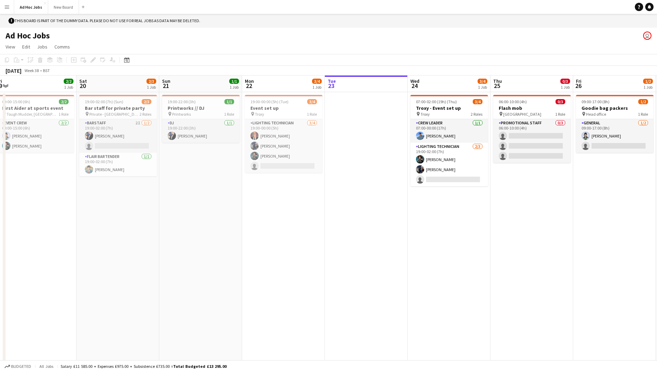
drag, startPoint x: 36, startPoint y: 285, endPoint x: 261, endPoint y: 319, distance: 227.6
click at [254, 318] on app-calendar-viewport "Wed 17 Thu 18 Fri 19 2/2 1 Job Sat 20 2/3 1 Job Sun 21 1/1 1 Job Mon 22 3/4 1 J…" at bounding box center [328, 224] width 657 height 299
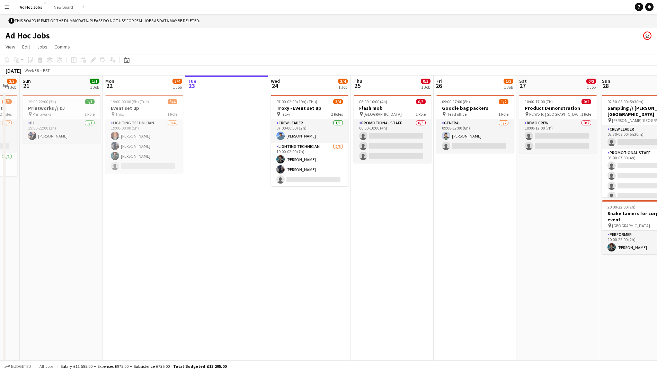
scroll to position [0, 232]
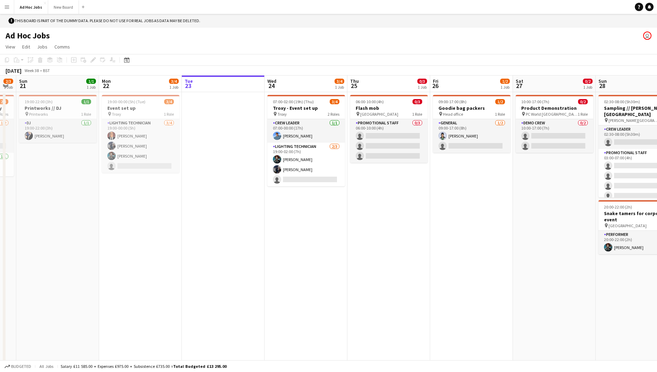
drag, startPoint x: 327, startPoint y: 277, endPoint x: 111, endPoint y: 288, distance: 216.4
click at [111, 288] on app-calendar-viewport "Thu 18 Fri 19 2/2 1 Job Sat 20 2/3 1 Job Sun 21 1/1 1 Job Mon 22 3/4 1 Job Tue …" at bounding box center [328, 224] width 657 height 299
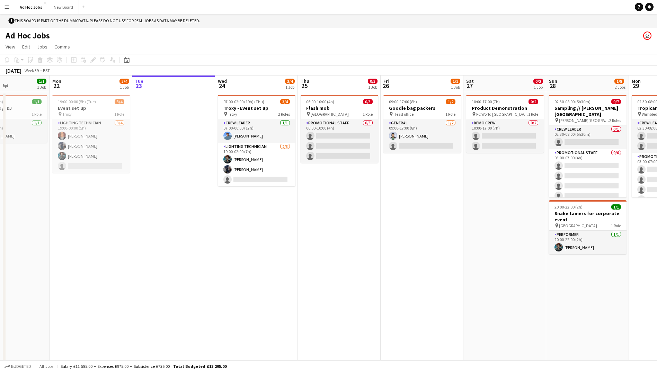
scroll to position [0, 199]
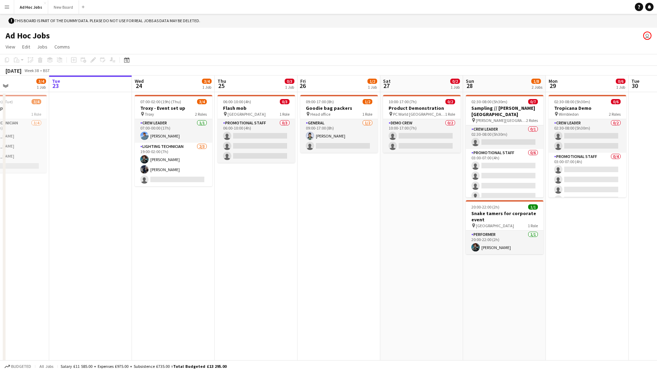
drag, startPoint x: 496, startPoint y: 276, endPoint x: 363, endPoint y: 283, distance: 132.8
click at [363, 283] on app-calendar-viewport "Sat 20 2/3 1 Job Sun 21 1/1 1 Job Mon 22 3/4 1 Job Tue 23 Wed 24 3/4 1 Job Thu …" at bounding box center [328, 224] width 657 height 299
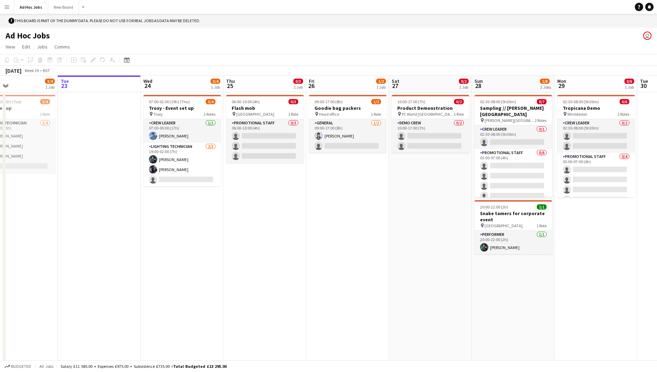
scroll to position [0, 188]
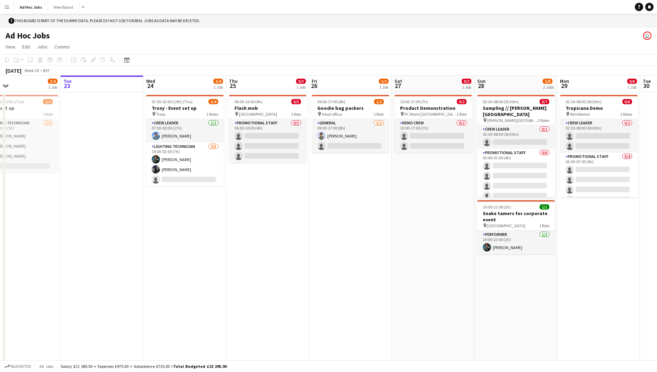
drag, startPoint x: 94, startPoint y: 256, endPoint x: 104, endPoint y: 260, distance: 10.6
click at [104, 260] on app-calendar-viewport "Sat 20 2/3 1 Job Sun 21 1/1 1 Job Mon 22 3/4 1 Job Tue 23 Wed 24 3/4 1 Job Thu …" at bounding box center [328, 224] width 657 height 299
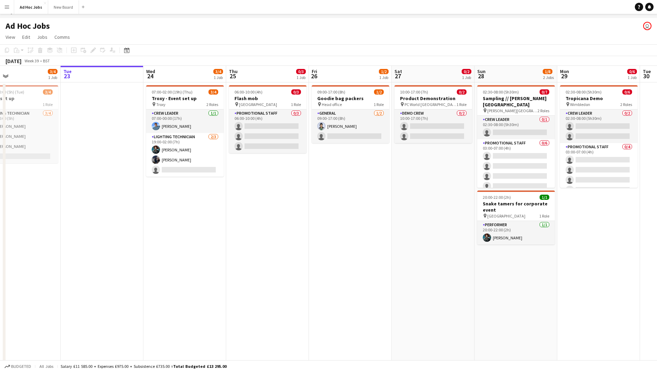
scroll to position [14, 0]
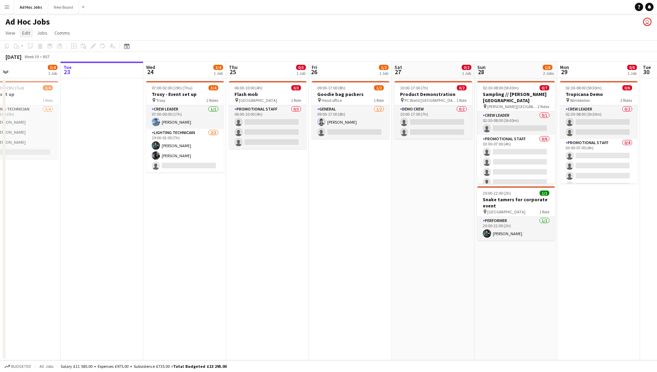
click at [24, 34] on span "Edit" at bounding box center [26, 33] width 8 height 6
click at [42, 30] on link "Jobs" at bounding box center [42, 32] width 16 height 9
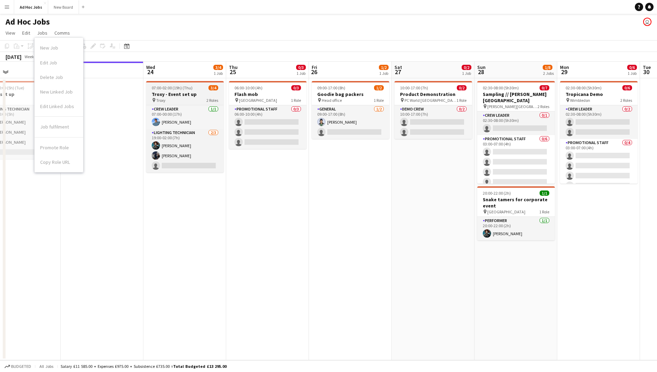
click at [169, 93] on h3 "Troxy - Event set up" at bounding box center [185, 94] width 78 height 6
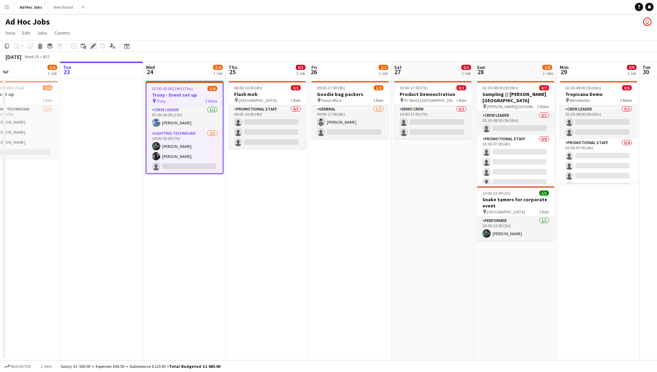
click at [91, 44] on icon "Edit" at bounding box center [93, 46] width 6 height 6
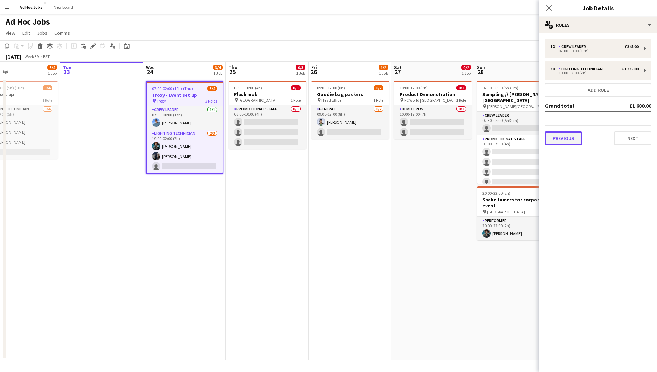
click at [564, 140] on button "Previous" at bounding box center [563, 138] width 37 height 14
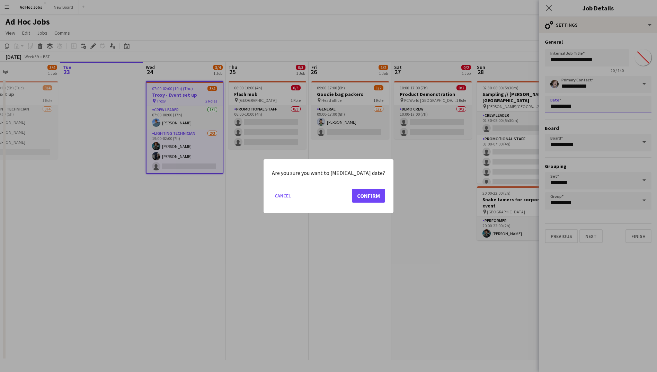
click at [589, 101] on body "Menu Boards Boards Boards All jobs Status Workforce Workforce My Workforce Recr…" at bounding box center [328, 179] width 657 height 386
click at [287, 197] on button "Cancel" at bounding box center [283, 195] width 22 height 11
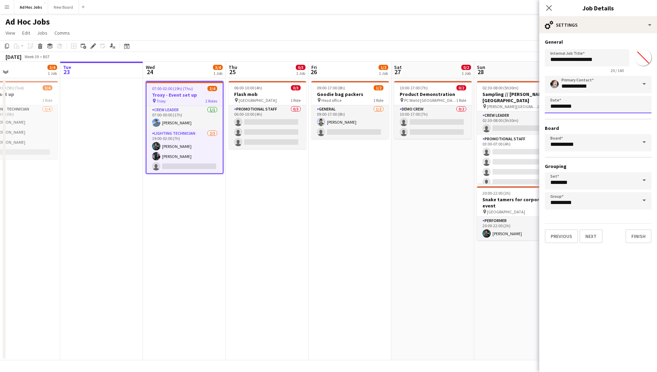
scroll to position [14, 0]
click at [595, 236] on button "Next" at bounding box center [590, 236] width 23 height 14
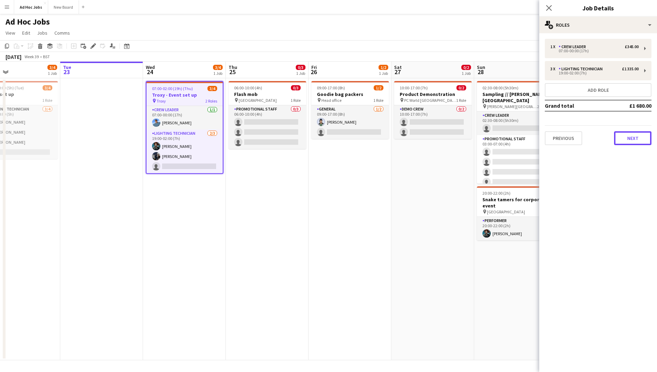
click at [636, 138] on button "Next" at bounding box center [632, 138] width 37 height 14
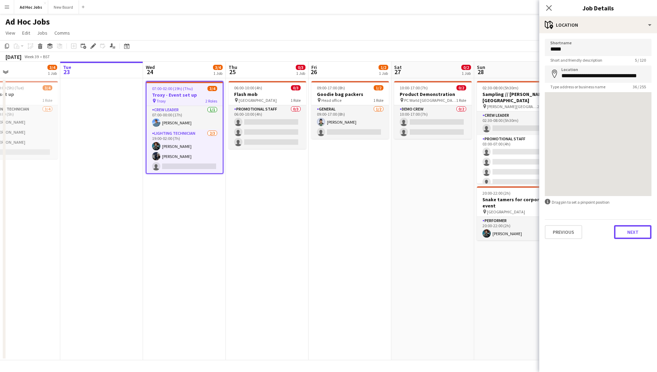
click at [627, 230] on button "Next" at bounding box center [632, 232] width 37 height 14
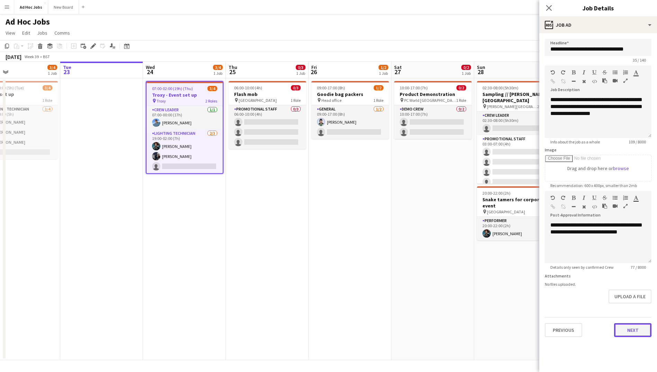
click at [640, 333] on button "Next" at bounding box center [632, 330] width 37 height 14
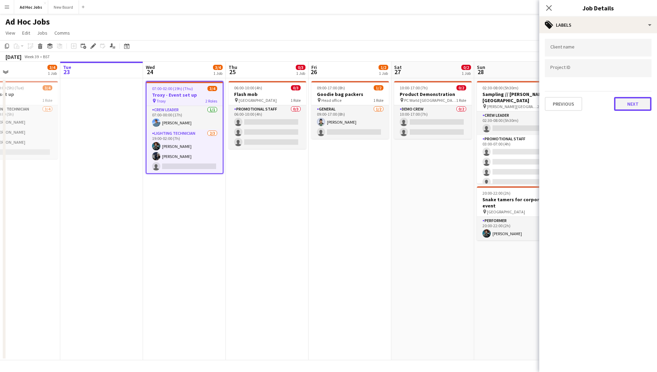
click at [628, 105] on button "Next" at bounding box center [632, 104] width 37 height 14
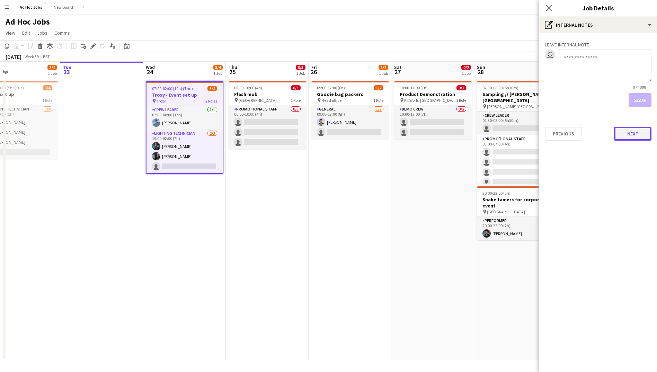
click at [627, 134] on button "Next" at bounding box center [632, 134] width 37 height 14
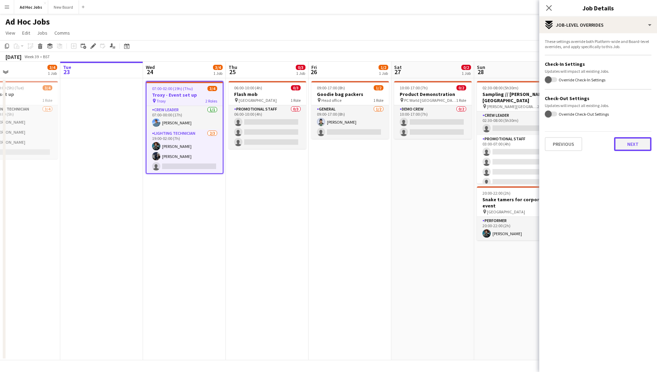
click at [627, 142] on button "Next" at bounding box center [632, 144] width 37 height 14
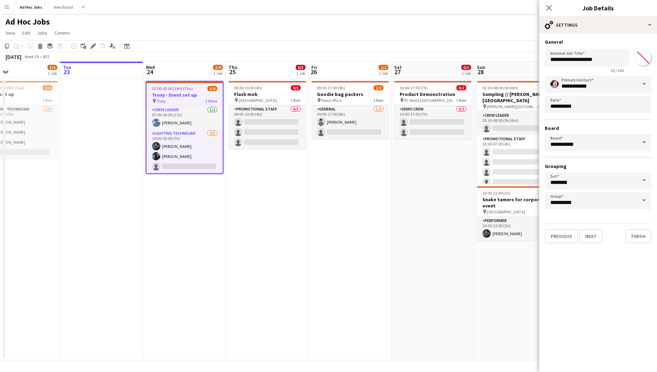
click at [308, 226] on app-date-cell "06:00-10:00 (4h) 0/3 Flash mob pin Waterloo train station 1 Role Promotional St…" at bounding box center [267, 219] width 83 height 282
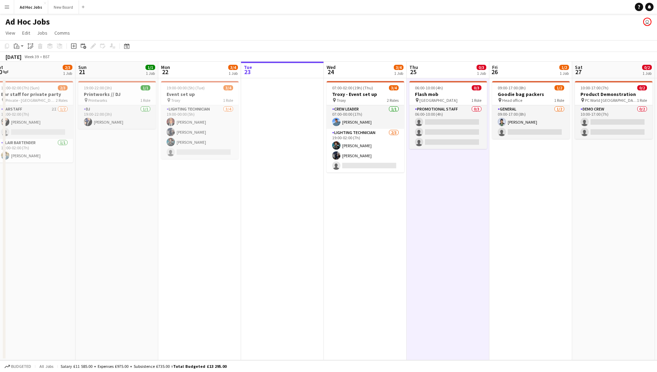
scroll to position [0, 173]
drag, startPoint x: 24, startPoint y: 264, endPoint x: 203, endPoint y: 271, distance: 179.2
click at [203, 271] on app-calendar-viewport "Thu 18 Fri 19 2/2 1 Job Sat 20 2/3 1 Job Sun 21 1/1 1 Job Mon 22 3/4 1 Job Tue …" at bounding box center [328, 211] width 657 height 299
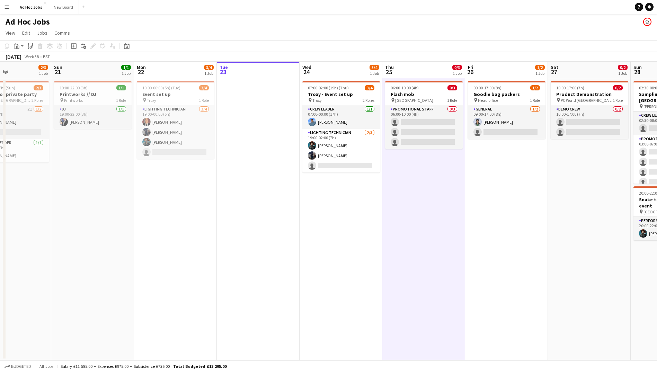
scroll to position [0, 192]
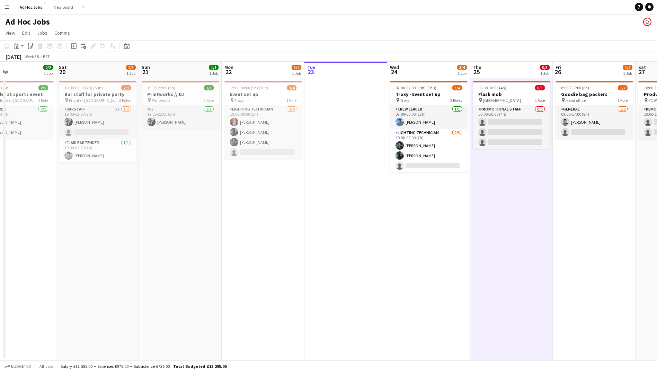
drag, startPoint x: 256, startPoint y: 243, endPoint x: 320, endPoint y: 248, distance: 64.2
click at [320, 248] on app-calendar-viewport "Wed 17 Thu 18 Fri 19 2/2 1 Job Sat 20 2/3 1 Job Sun 21 1/1 1 Job Mon 22 3/4 1 J…" at bounding box center [328, 211] width 657 height 299
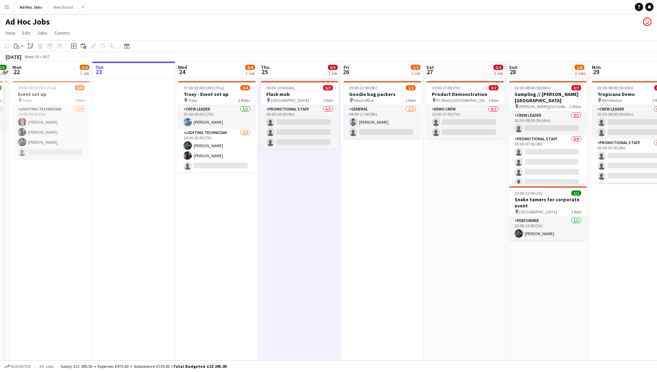
drag, startPoint x: 320, startPoint y: 246, endPoint x: 109, endPoint y: 273, distance: 213.0
drag, startPoint x: 109, startPoint y: 273, endPoint x: 67, endPoint y: 295, distance: 46.9
click at [67, 295] on app-calendar-viewport "Fri 19 2/2 1 Job Sat 20 2/3 1 Job Sun 21 1/1 1 Job Mon 22 3/4 1 Job Tue 23 Wed …" at bounding box center [328, 211] width 657 height 299
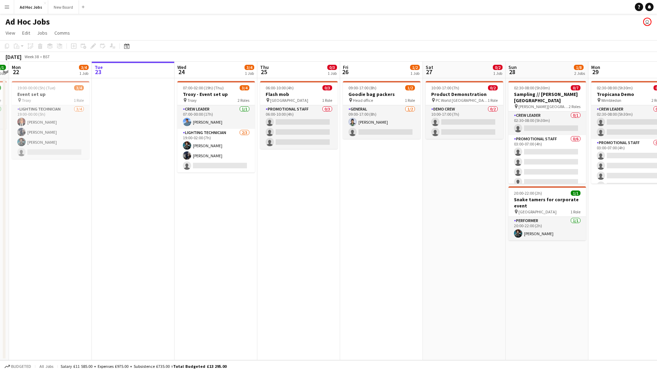
click at [144, 220] on app-date-cell at bounding box center [133, 219] width 83 height 282
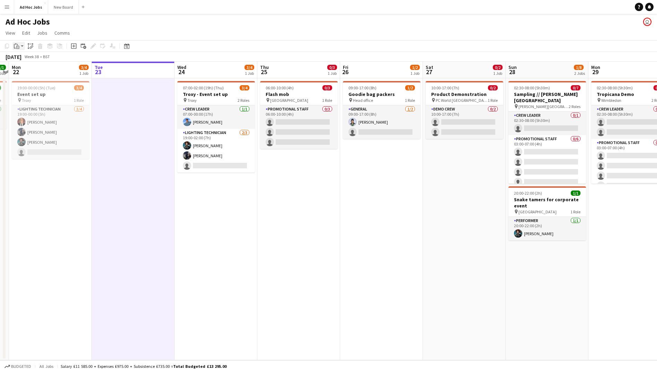
click at [21, 47] on app-action-btn "Paste" at bounding box center [18, 46] width 12 height 8
click at [32, 45] on icon "Paste linked Job" at bounding box center [31, 46] width 6 height 6
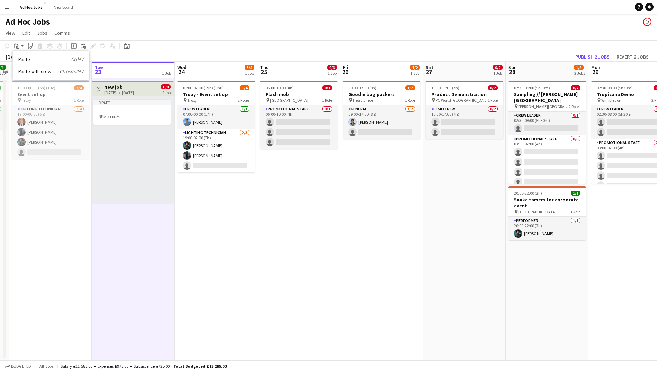
click at [150, 87] on div "Toggle View New job [DATE] → [DATE] 0/0 1 job" at bounding box center [133, 89] width 76 height 12
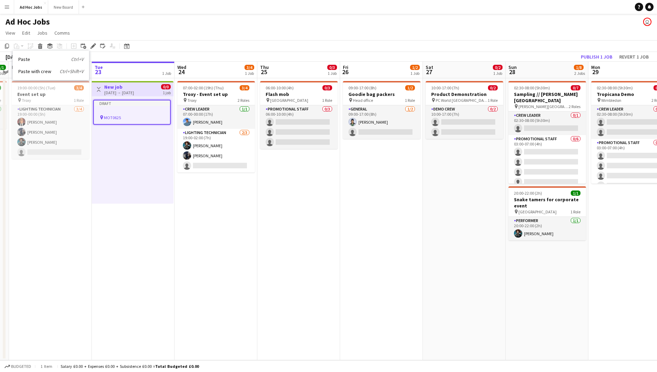
click at [150, 87] on div "Toggle View New job [DATE] → [DATE] 0/0 1 job" at bounding box center [133, 89] width 76 height 12
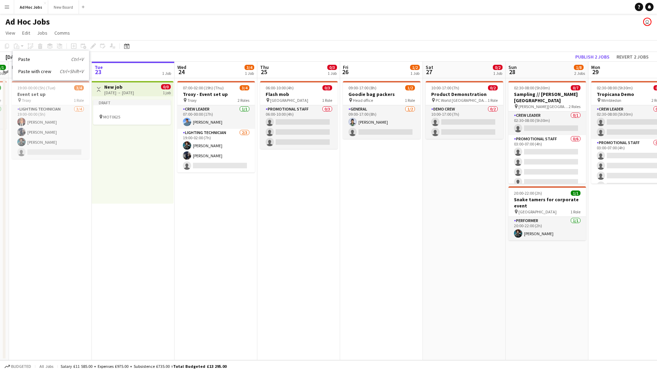
click at [150, 87] on div "Toggle View New job [DATE] → [DATE] 0/0 1 job" at bounding box center [133, 89] width 76 height 12
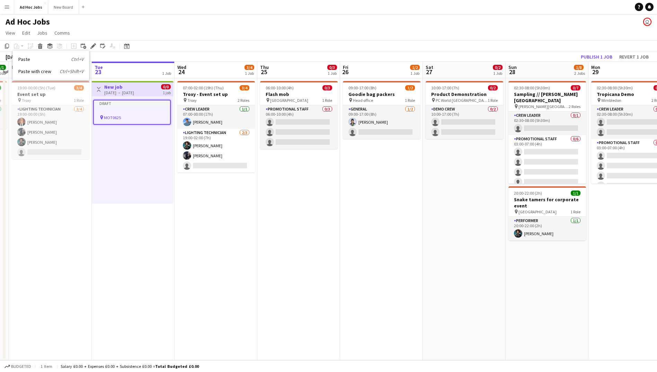
scroll to position [0, 240]
drag, startPoint x: 132, startPoint y: 90, endPoint x: 113, endPoint y: 91, distance: 18.4
click at [115, 91] on div "[DATE] → [DATE]" at bounding box center [119, 92] width 30 height 5
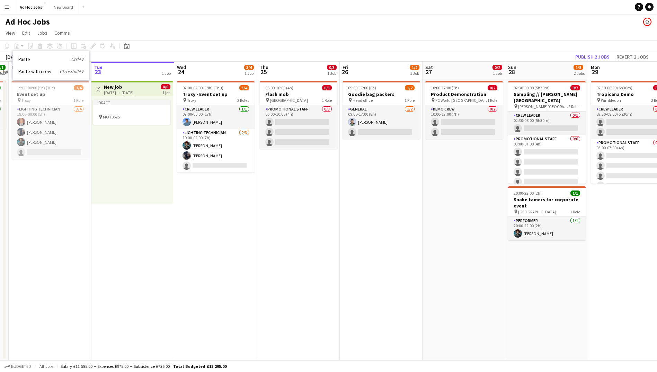
click at [108, 88] on h3 "New job" at bounding box center [119, 87] width 30 height 6
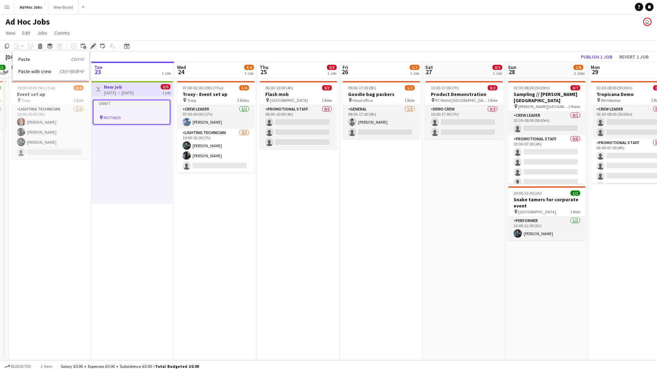
click at [93, 45] on icon "Edit" at bounding box center [93, 46] width 6 height 6
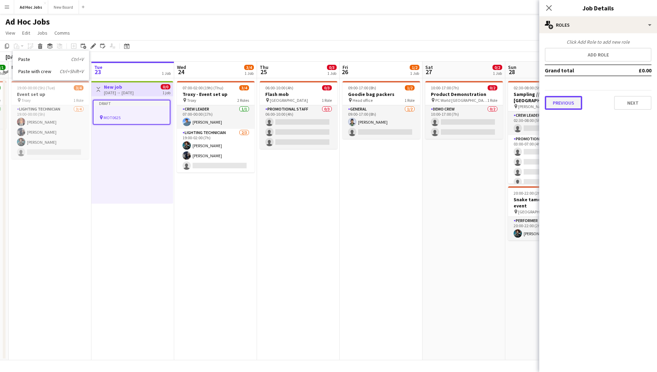
click at [555, 101] on button "Previous" at bounding box center [563, 103] width 37 height 14
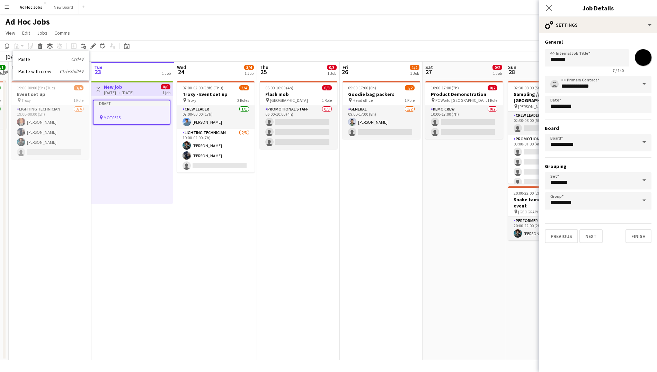
click at [122, 250] on app-date-cell "Toggle View New job [DATE] → [DATE] 0/0 1 job Draft pin MOT0625" at bounding box center [132, 219] width 83 height 282
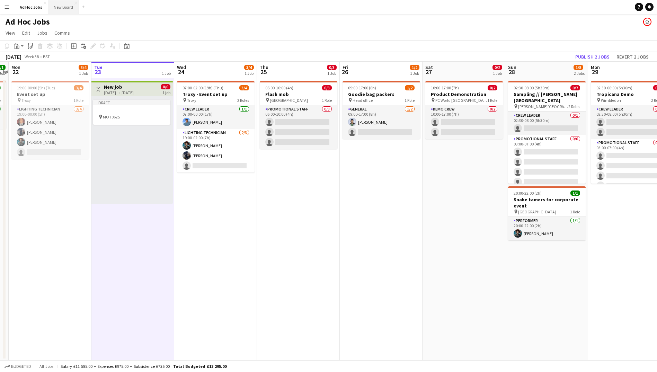
click at [72, 9] on button "New Board Close" at bounding box center [63, 7] width 31 height 14
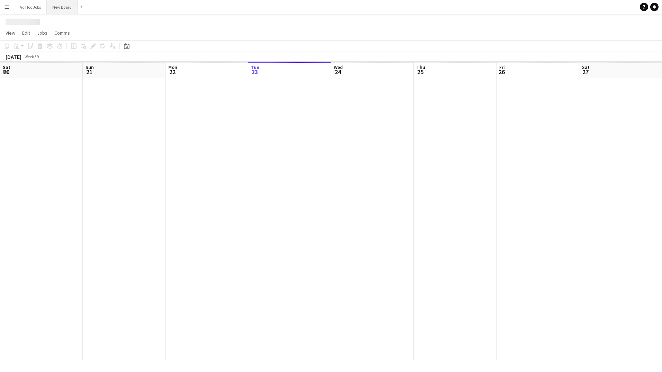
scroll to position [0, 166]
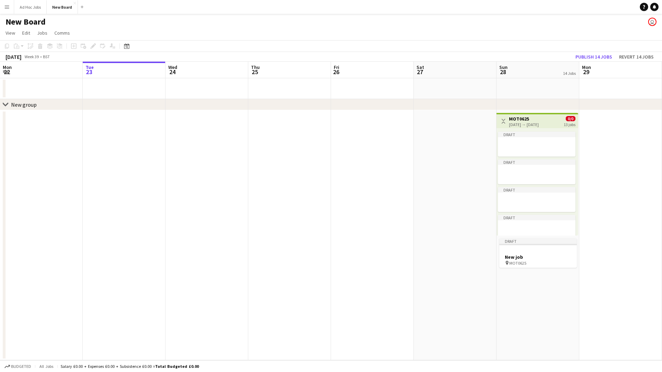
click at [504, 120] on app-icon "Toggle View" at bounding box center [503, 121] width 5 height 5
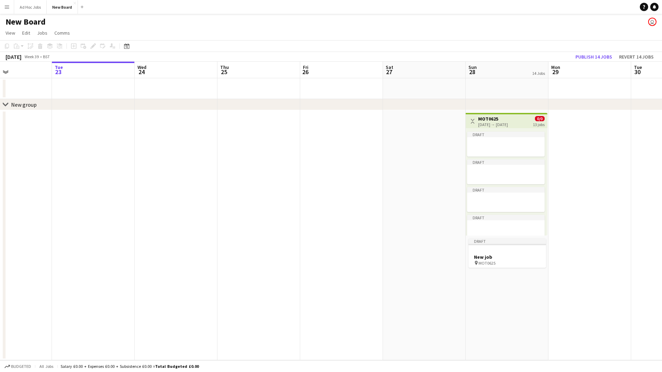
scroll to position [0, 199]
drag, startPoint x: 504, startPoint y: 120, endPoint x: 470, endPoint y: 125, distance: 34.3
click at [470, 125] on app-calendar-viewport "Sat 20 Sun 21 Mon 22 Tue 23 Wed 24 Thu 25 Fri 26 Sat 27 Sun 28 14 Jobs Mon 29 T…" at bounding box center [331, 211] width 662 height 299
click at [33, 32] on app-page-menu "View Day view expanded Day view collapsed Month view Date picker Jump to [DATE]…" at bounding box center [331, 33] width 662 height 13
click at [30, 33] on link "Edit" at bounding box center [26, 32] width 14 height 9
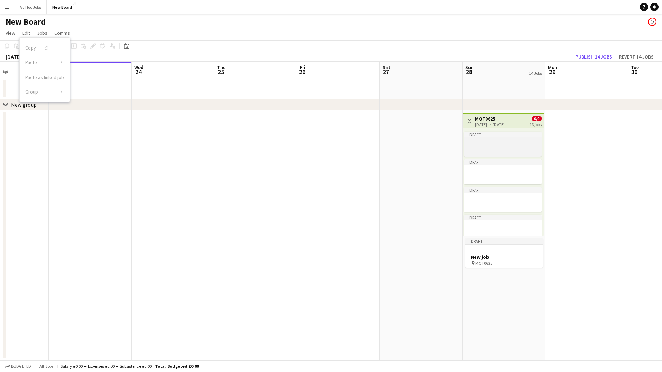
scroll to position [0, 199]
click at [509, 132] on div "Draft Draft Draft Draft Draft Draft Draft Draft Draft Draft Draft Draft Draft" at bounding box center [504, 181] width 82 height 107
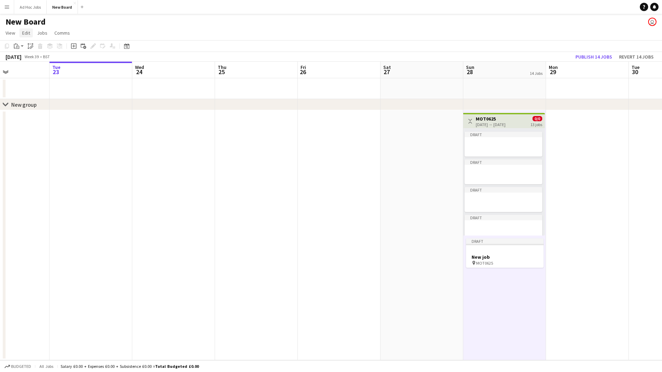
click at [19, 32] on link "Edit" at bounding box center [26, 32] width 14 height 9
click at [40, 31] on span "Jobs" at bounding box center [42, 33] width 10 height 6
click at [58, 30] on span "Comms" at bounding box center [62, 33] width 16 height 6
click at [0, 33] on app-page-menu "View Day view expanded Day view collapsed Month view Date picker Jump to [DATE]…" at bounding box center [331, 33] width 662 height 13
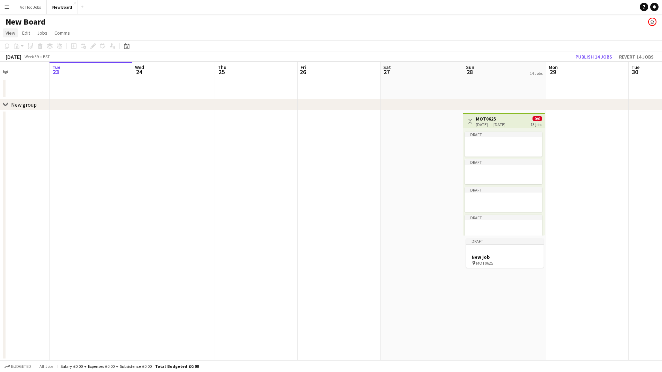
click at [10, 32] on span "View" at bounding box center [11, 33] width 10 height 6
click at [27, 95] on span "Date picker" at bounding box center [21, 98] width 24 height 6
click at [136, 133] on span "23" at bounding box center [137, 132] width 8 height 8
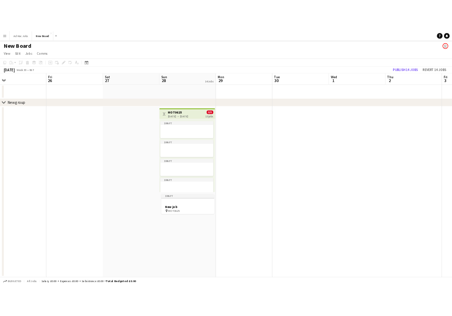
scroll to position [0, 264]
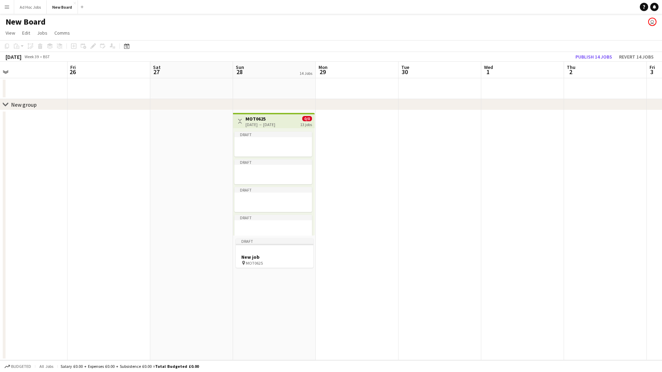
drag, startPoint x: 435, startPoint y: 150, endPoint x: 77, endPoint y: 122, distance: 359.5
click at [77, 122] on app-calendar-viewport "Mon 22 Tue 23 Wed 24 Thu 25 Fri 26 Sat 27 Sun 28 14 Jobs Mon 29 Tue 30 Wed 1 Th…" at bounding box center [331, 211] width 662 height 299
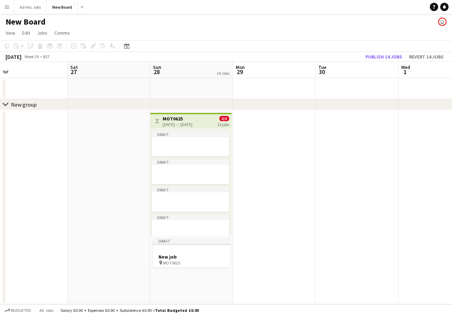
click at [10, 127] on app-date-cell at bounding box center [26, 207] width 83 height 194
